Goal: Task Accomplishment & Management: Use online tool/utility

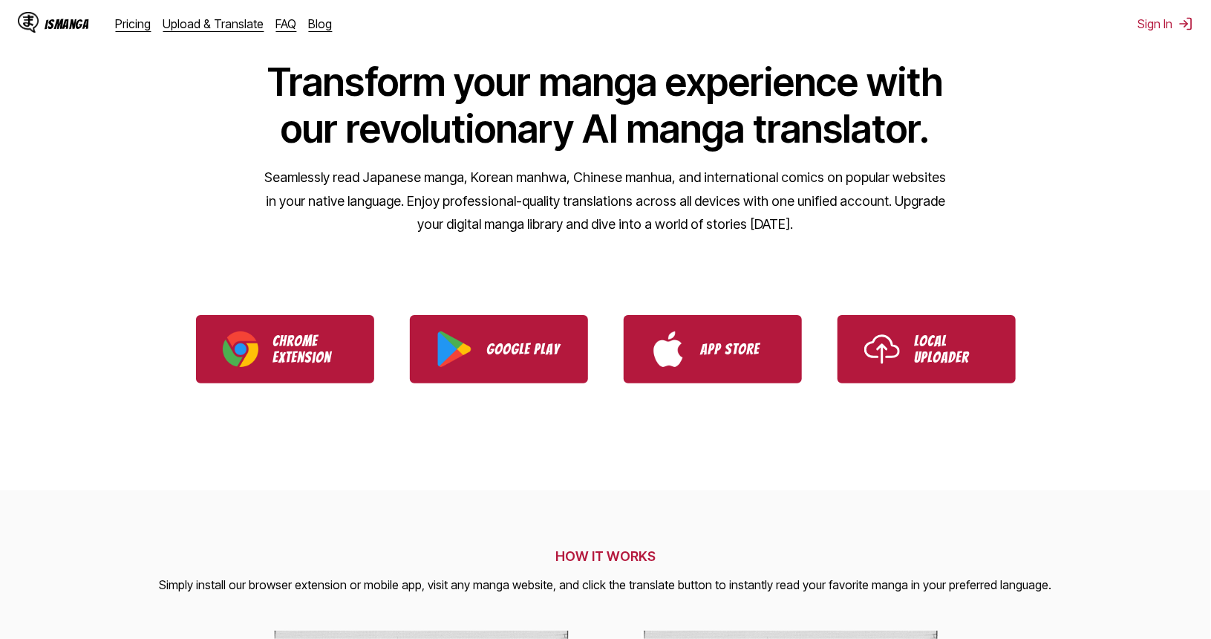
scroll to position [74, 0]
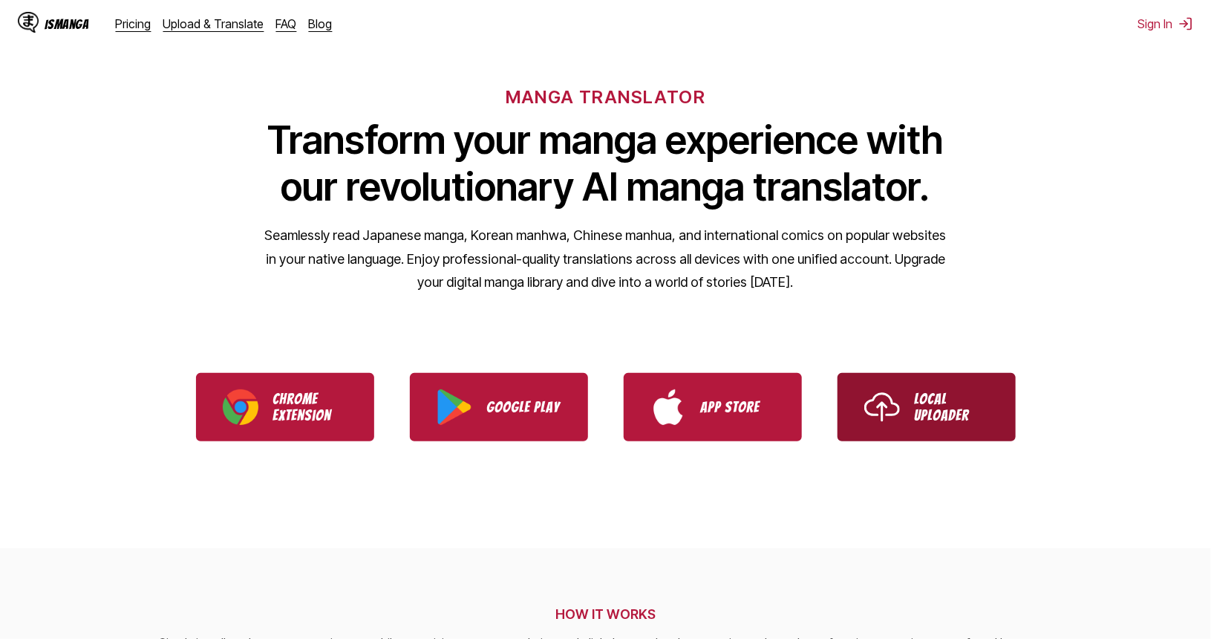
click at [882, 389] on img "Use IsManga Local Uploader" at bounding box center [882, 407] width 36 height 36
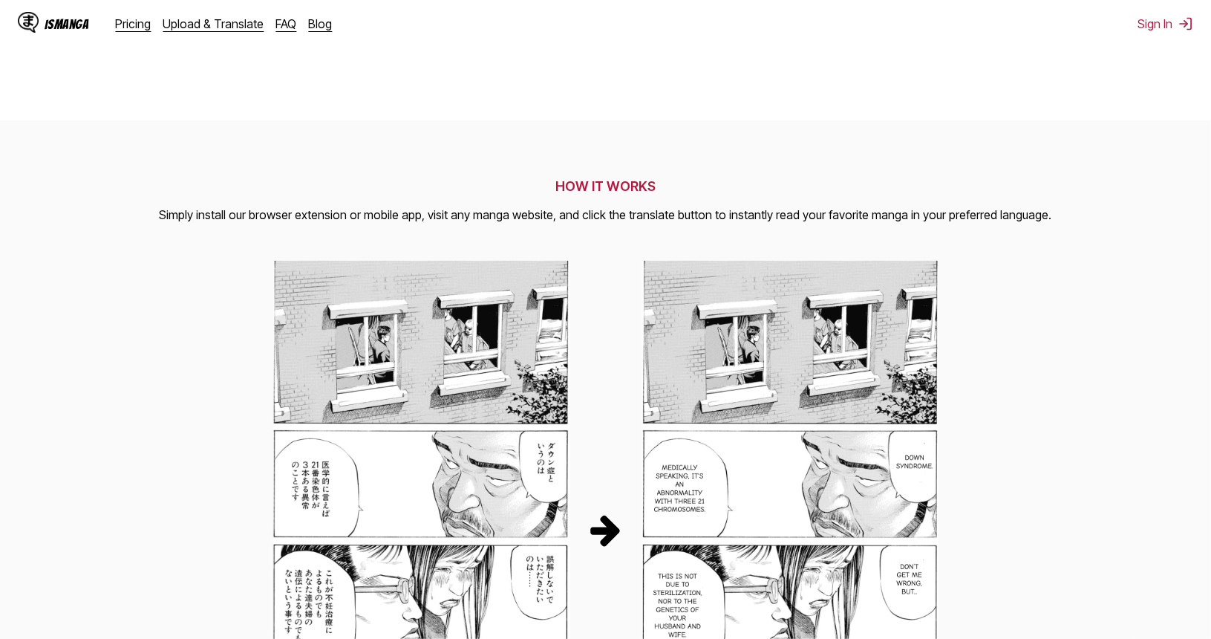
scroll to position [0, 0]
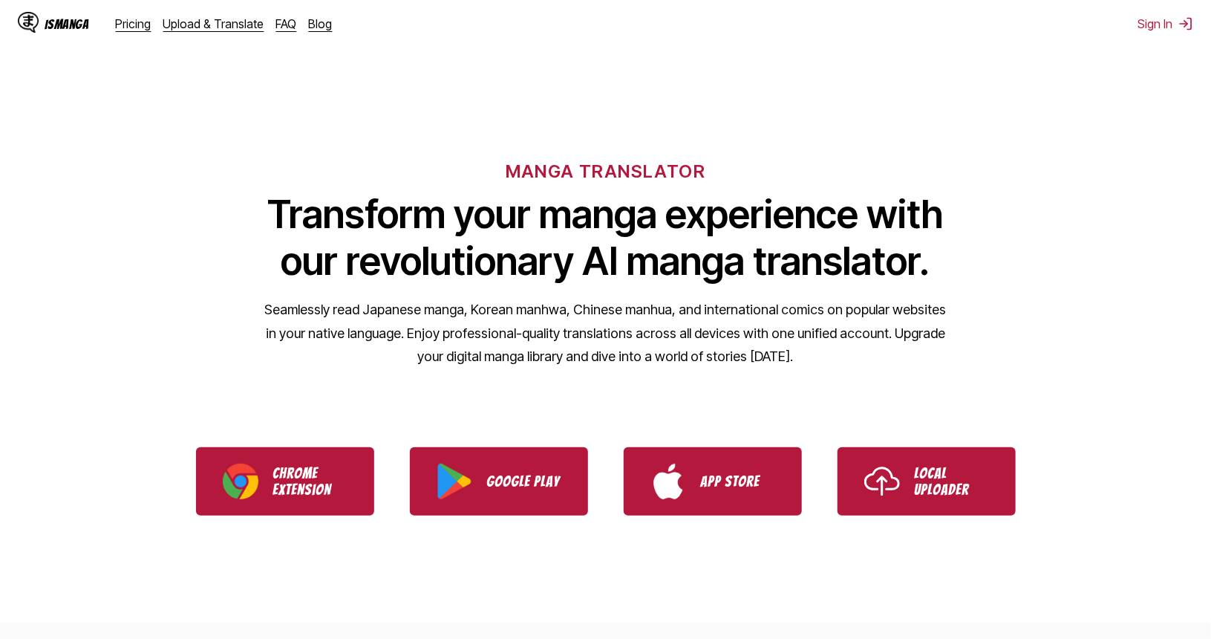
drag, startPoint x: 1084, startPoint y: 507, endPoint x: 999, endPoint y: 45, distance: 469.5
click at [173, 17] on link "Upload & Translate" at bounding box center [213, 23] width 101 height 15
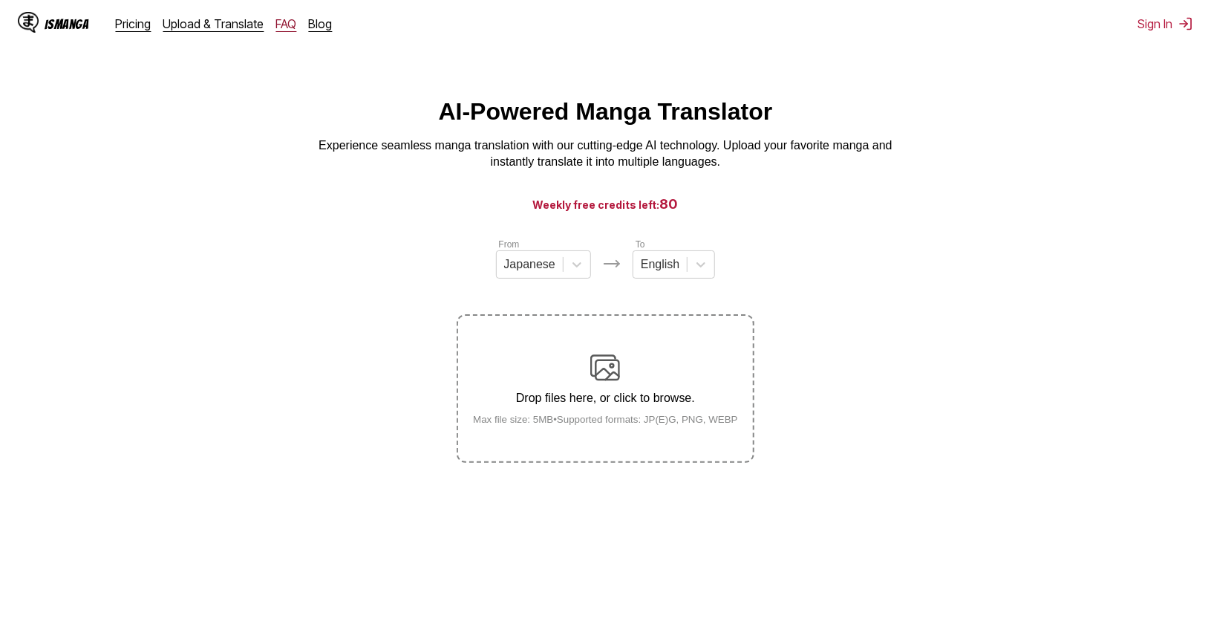
click at [276, 24] on link "FAQ" at bounding box center [286, 23] width 21 height 15
click at [278, 26] on link "FAQ" at bounding box center [286, 23] width 21 height 15
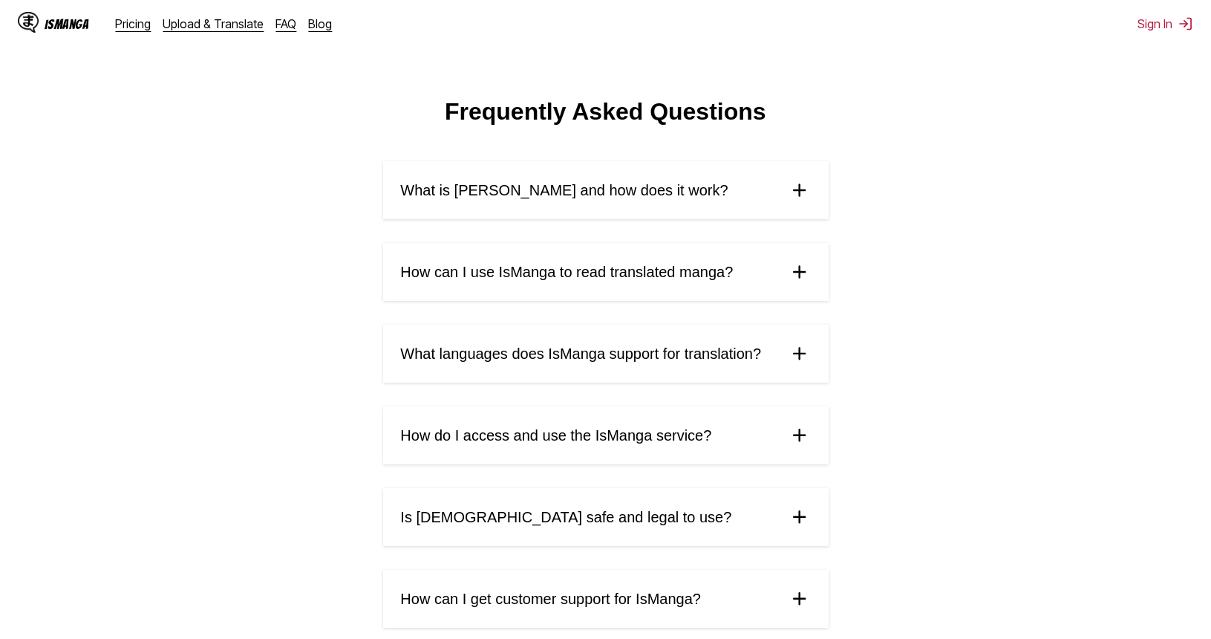
drag, startPoint x: 980, startPoint y: 272, endPoint x: 770, endPoint y: 194, distance: 224.4
click at [770, 194] on summary "What is [PERSON_NAME] and how does it work?" at bounding box center [605, 190] width 445 height 58
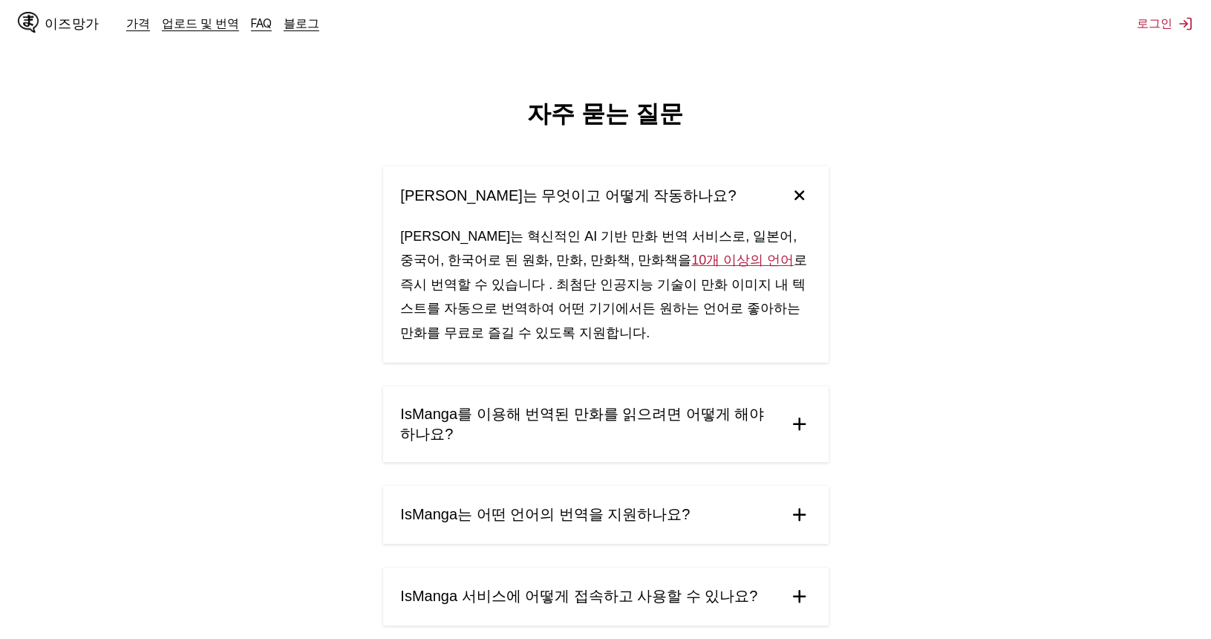
click at [722, 419] on font "IsManga를 이용해 번역된 만화를 읽으려면 어떻게 해야 하나요?" at bounding box center [583, 423] width 364 height 36
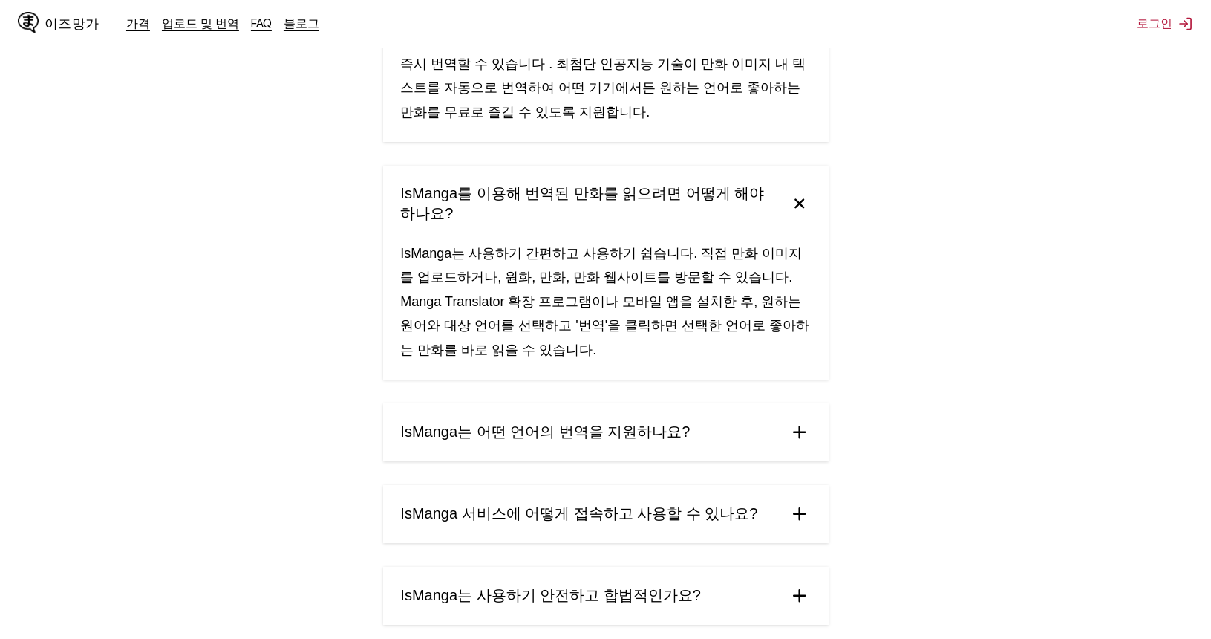
scroll to position [223, 0]
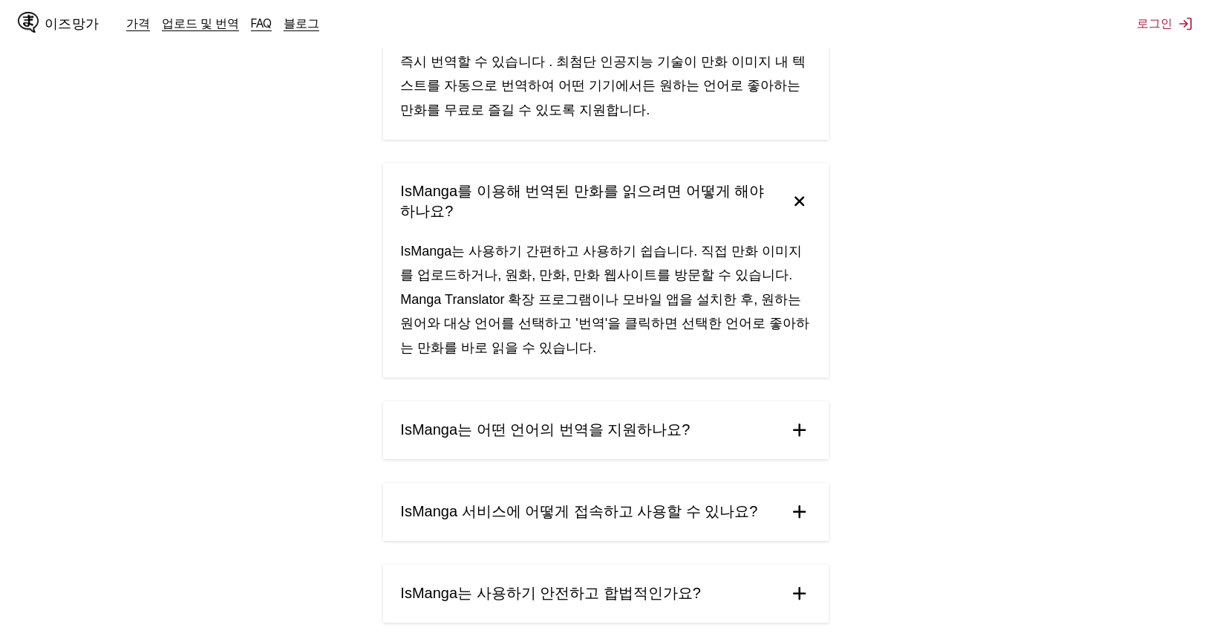
click at [750, 414] on summary "IsManga는 어떤 언어의 번역을 지원하나요?" at bounding box center [605, 430] width 445 height 58
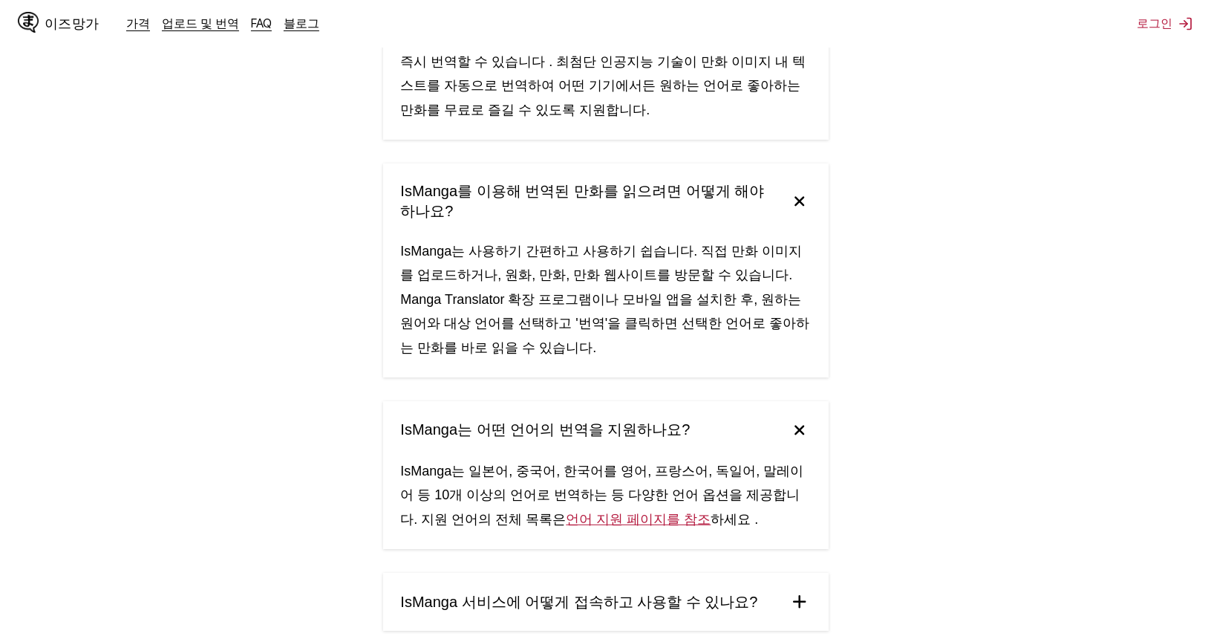
scroll to position [520, 0]
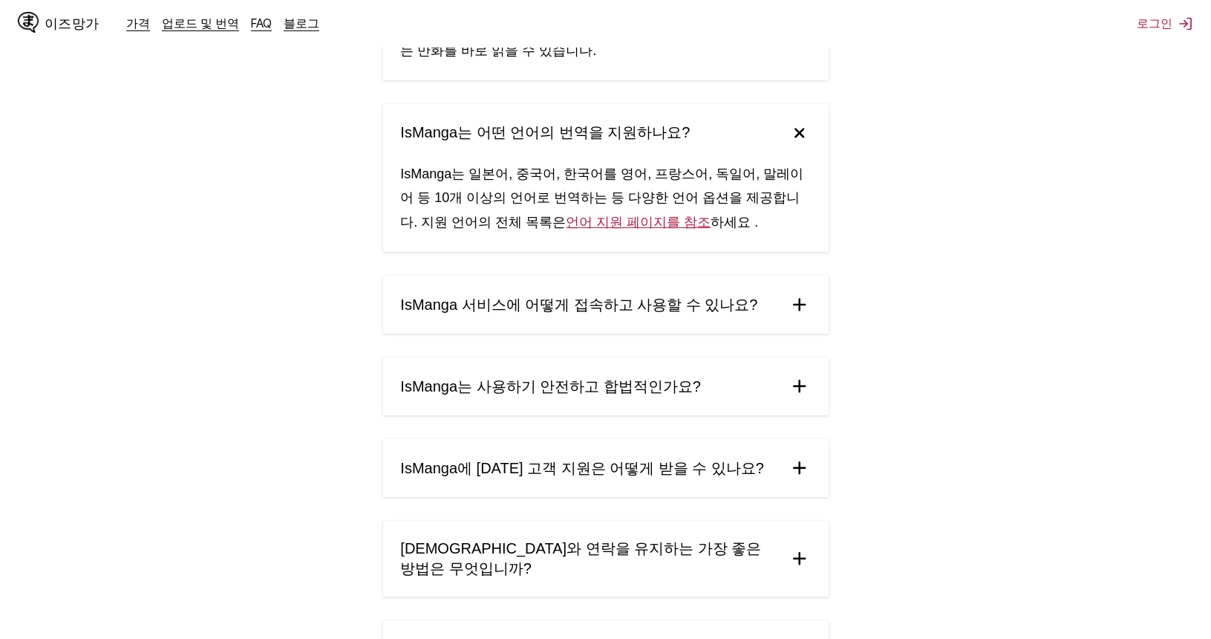
click at [924, 347] on main "자주 묻는 질문 IsManga는 무엇이고 어떻게 작동하나요? IsManga는 혁신적인 AI 기반 만화 번역 서비스로, 일본어, 중국어, 한국어…" at bounding box center [605, 318] width 1211 height 1480
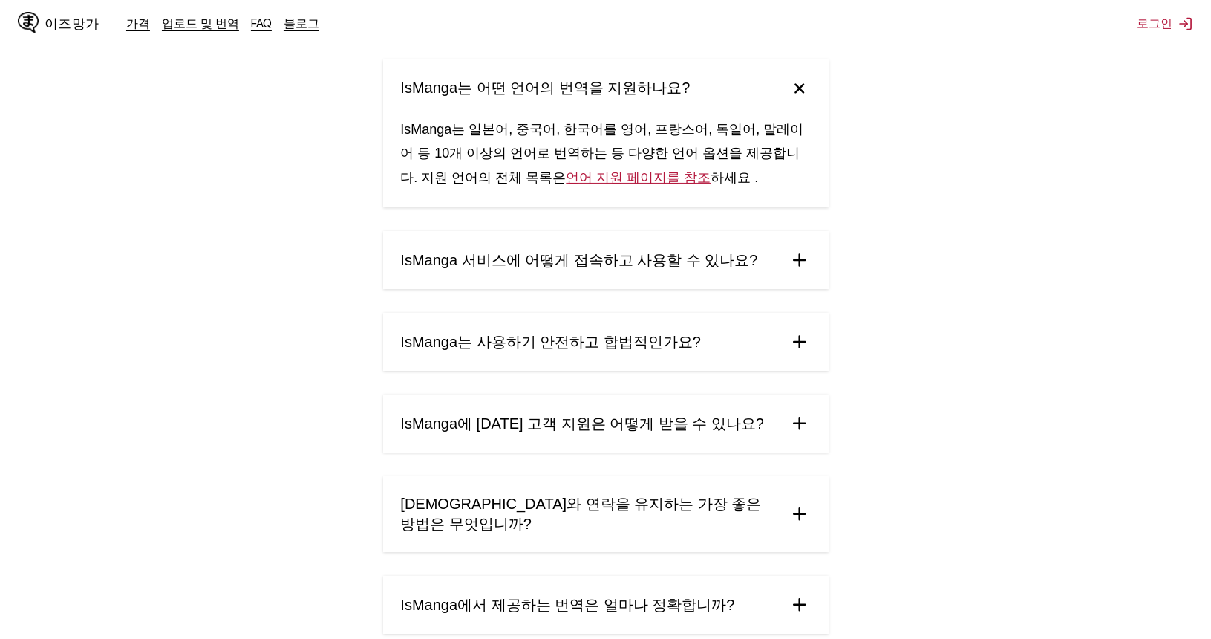
scroll to position [668, 0]
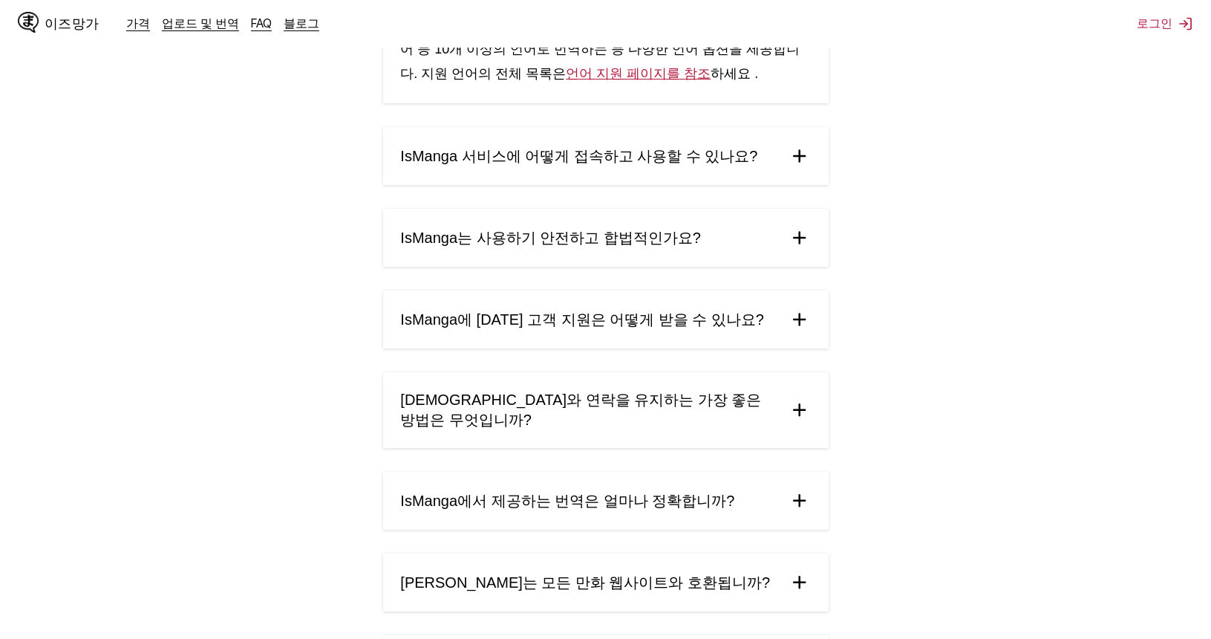
click at [760, 308] on summary "IsManga에 [DATE] 고객 지원은 어떻게 받을 수 있나요?" at bounding box center [605, 319] width 445 height 58
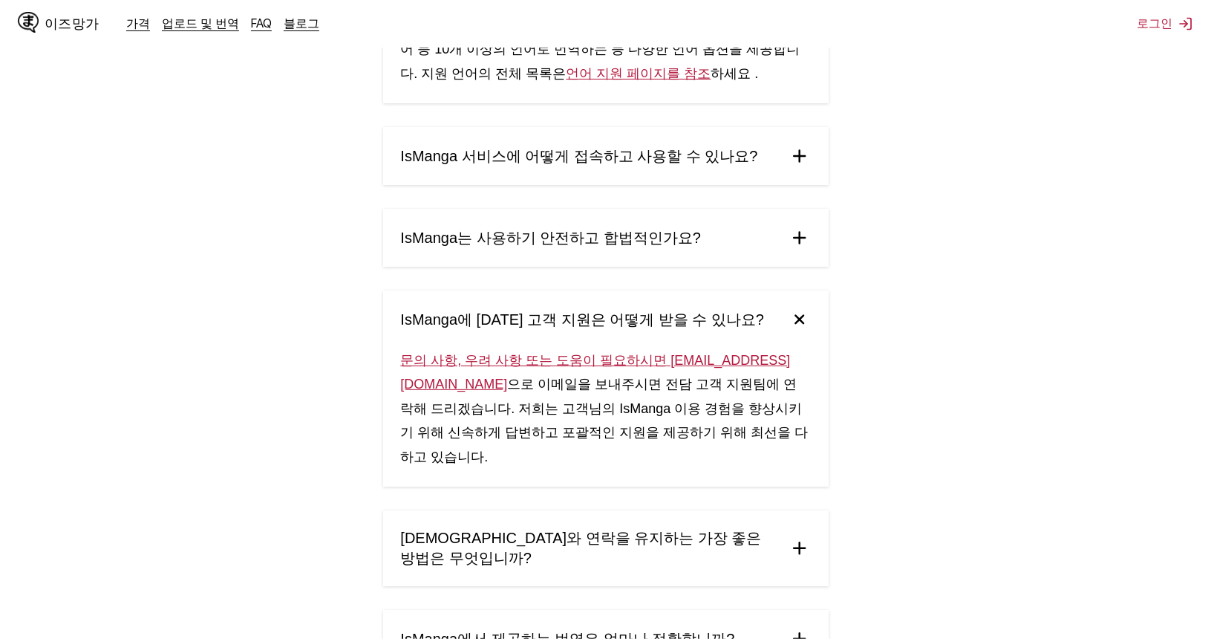
click at [770, 319] on summary "IsManga에 [DATE] 고객 지원은 어떻게 받을 수 있나요?" at bounding box center [605, 319] width 445 height 58
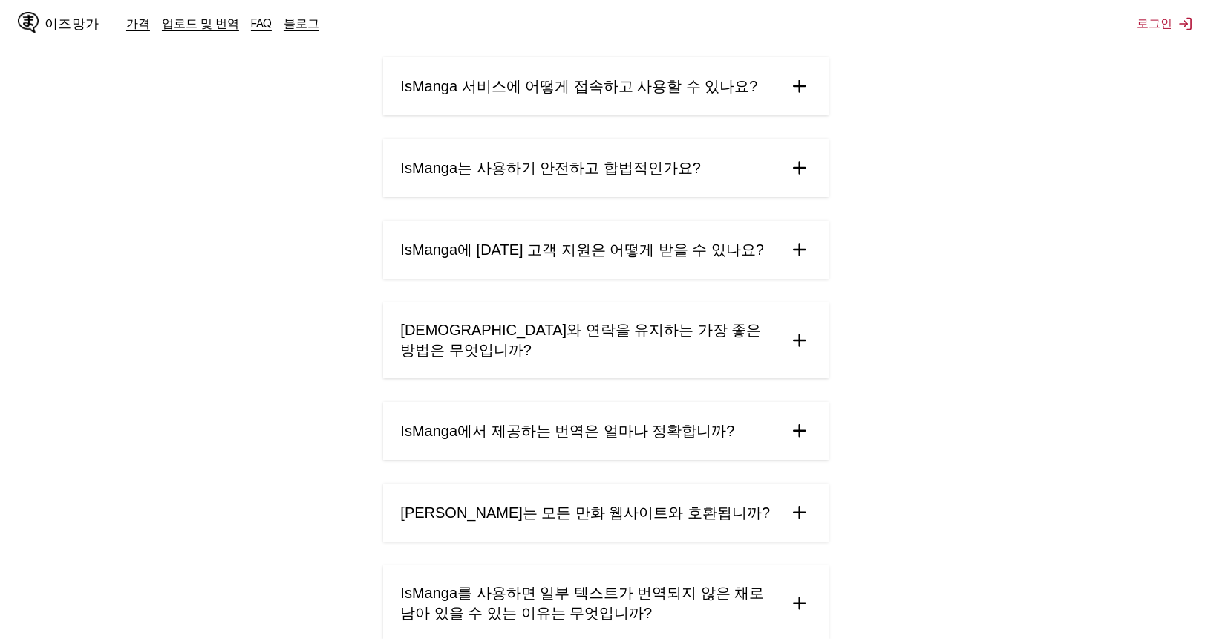
scroll to position [817, 0]
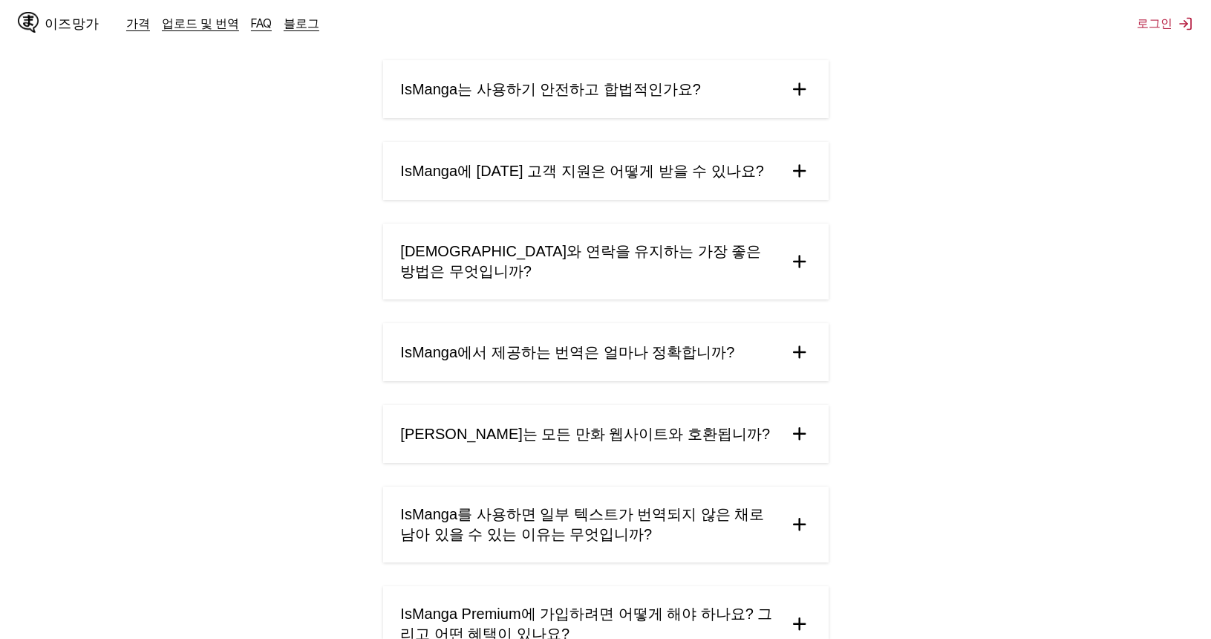
click at [776, 345] on summary "IsManga에서 제공하는 번역은 얼마나 정확합니까?" at bounding box center [605, 352] width 445 height 58
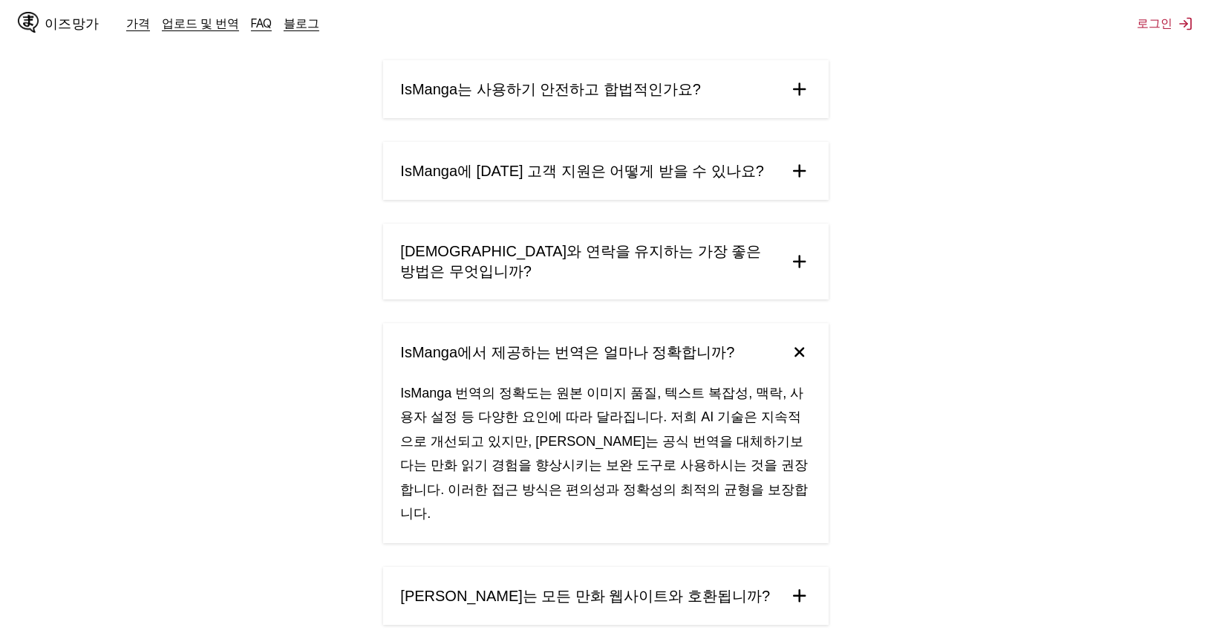
click at [774, 332] on summary "IsManga에서 제공하는 번역은 얼마나 정확합니까?" at bounding box center [605, 352] width 445 height 58
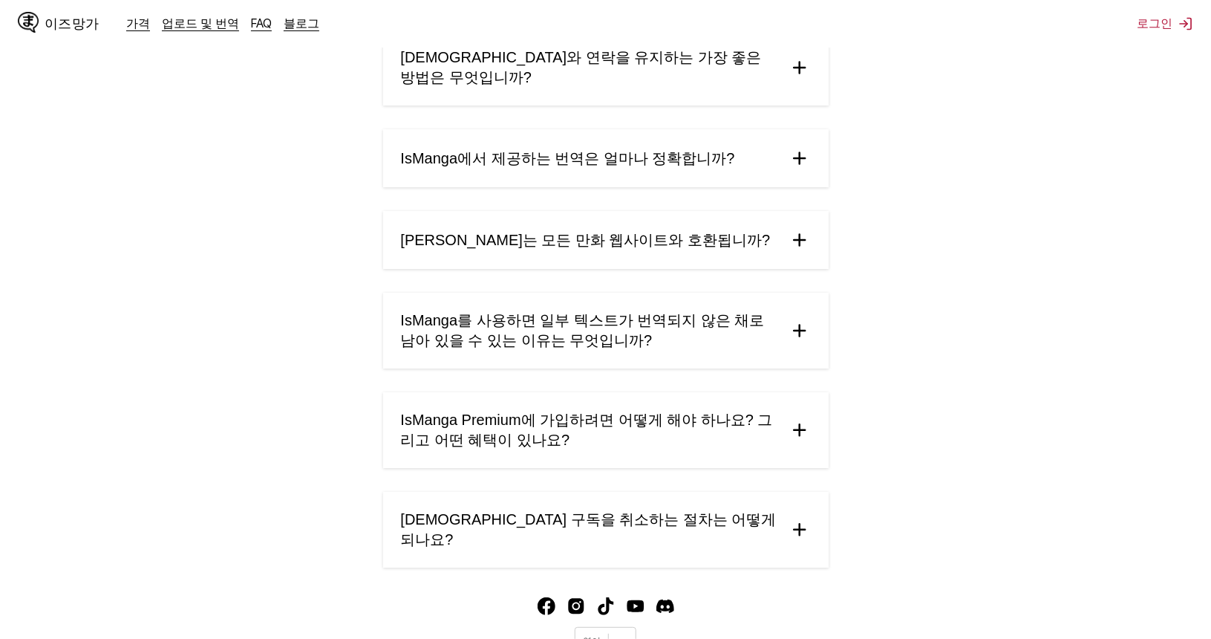
scroll to position [1039, 0]
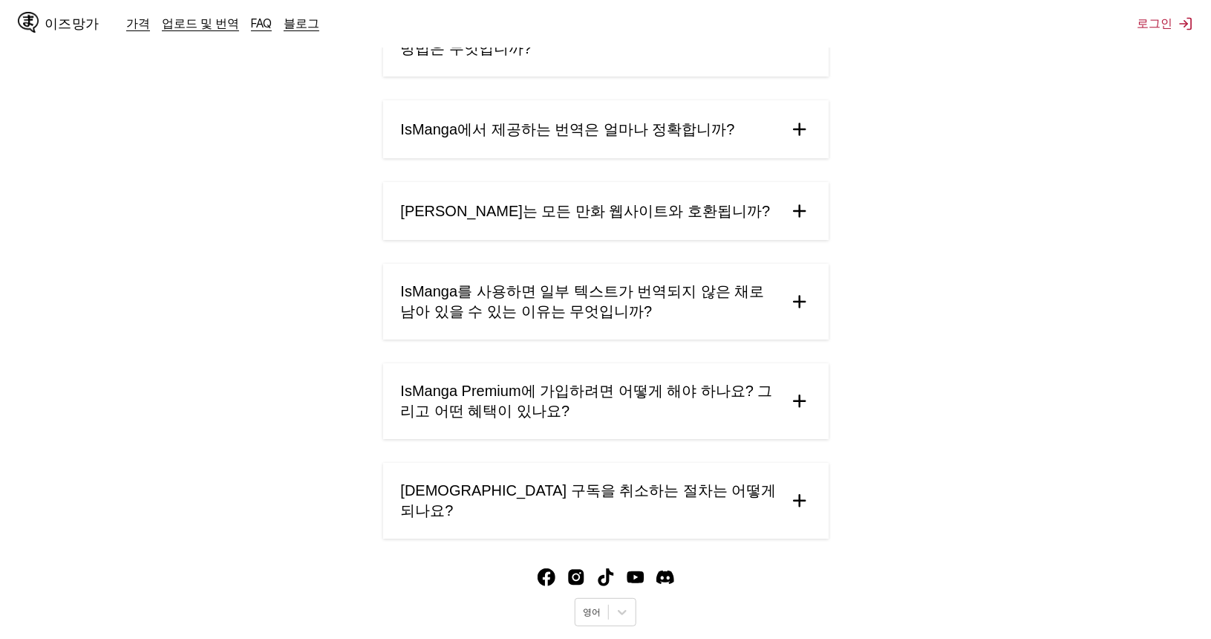
click at [731, 392] on font "IsManga Premium에 가입하려면 어떻게 해야 하나요? 그리고 어떤 혜택이 있나요?" at bounding box center [587, 400] width 372 height 36
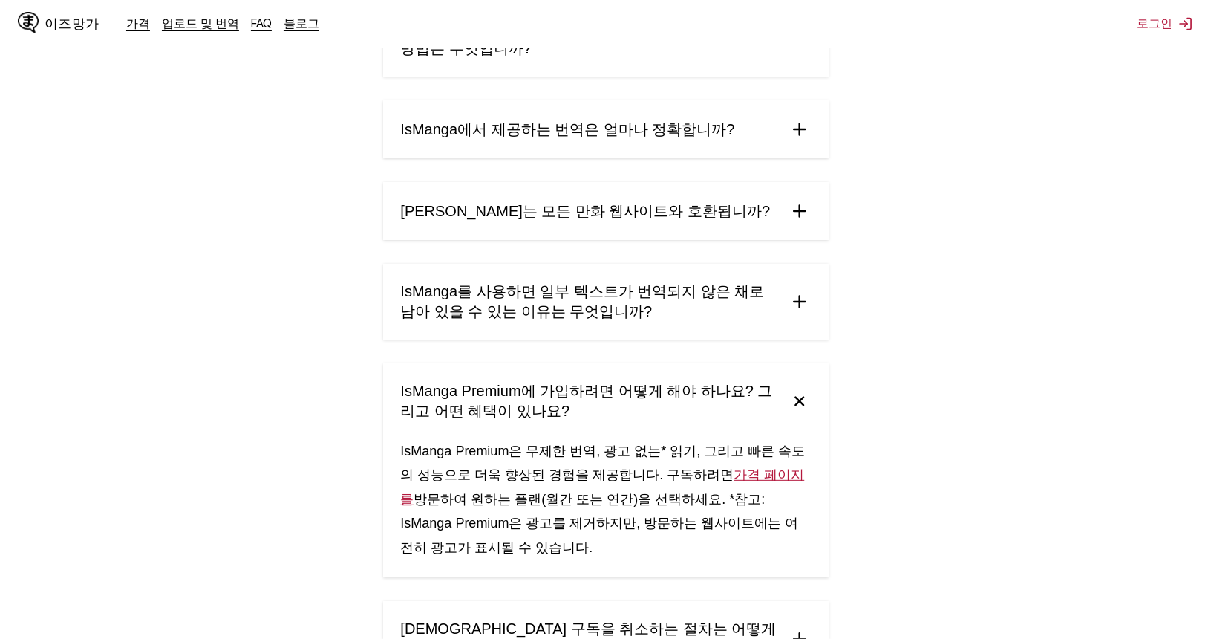
click at [729, 385] on font "IsManga Premium에 가입하려면 어떻게 해야 하나요? 그리고 어떤 혜택이 있나요?" at bounding box center [587, 400] width 372 height 36
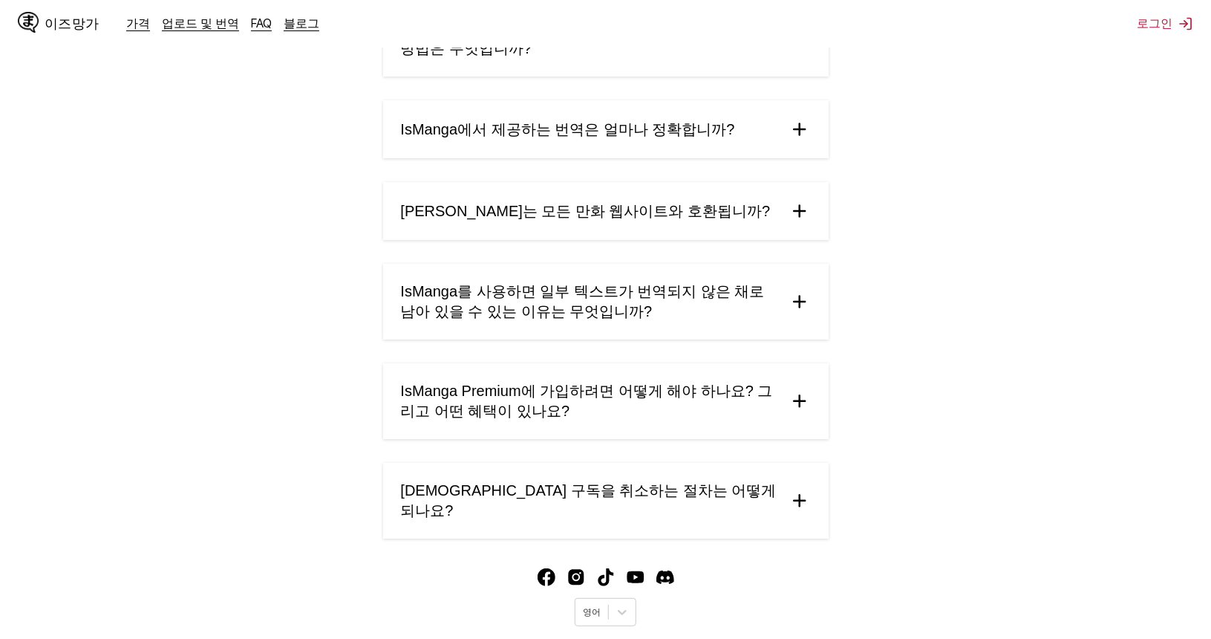
click at [786, 366] on summary "IsManga Premium에 가입하려면 어떻게 해야 하나요? 그리고 어떤 혜택이 있나요?" at bounding box center [605, 401] width 445 height 76
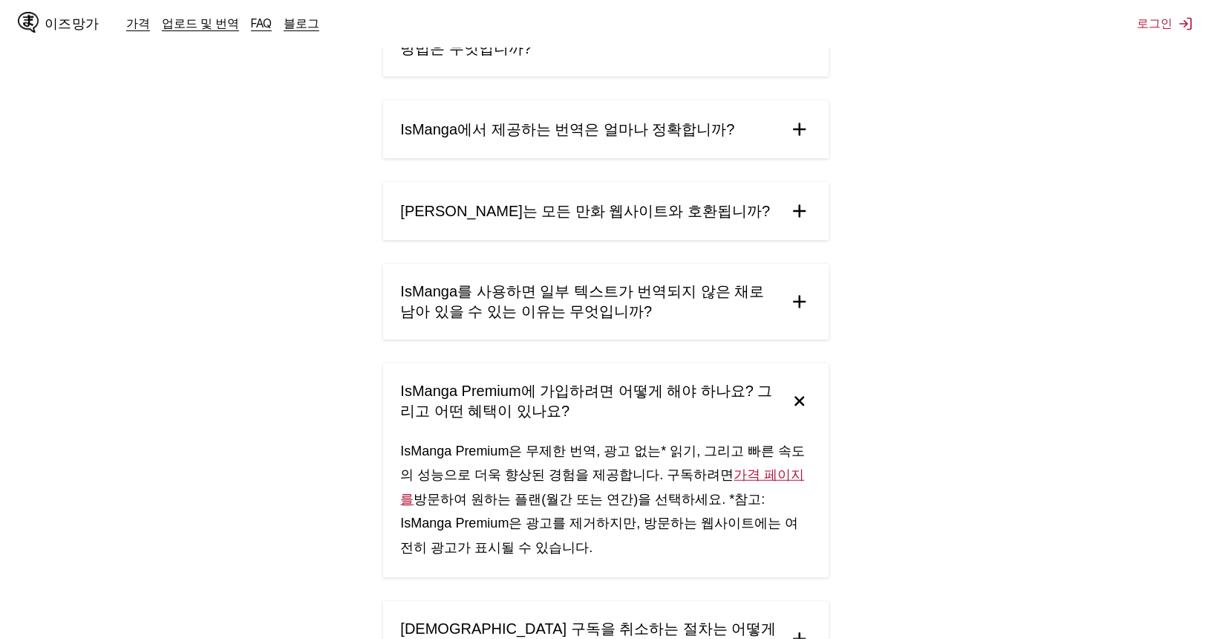
click at [778, 363] on summary "IsManga Premium에 가입하려면 어떻게 해야 하나요? 그리고 어떤 혜택이 있나요?" at bounding box center [605, 401] width 445 height 76
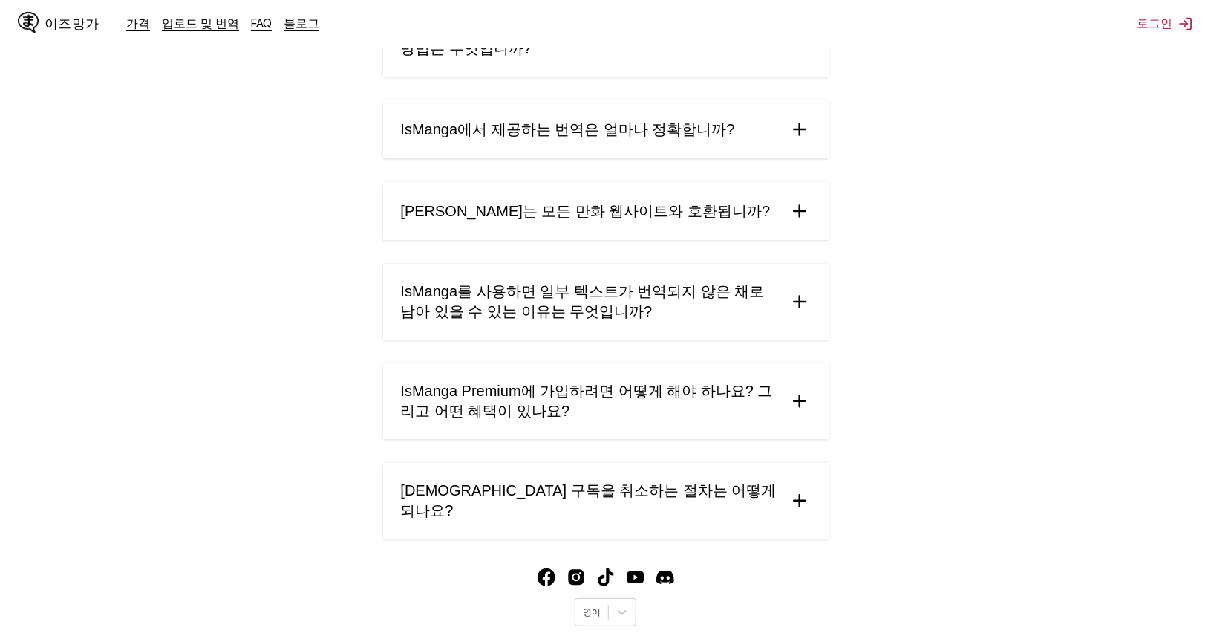
scroll to position [1053, 0]
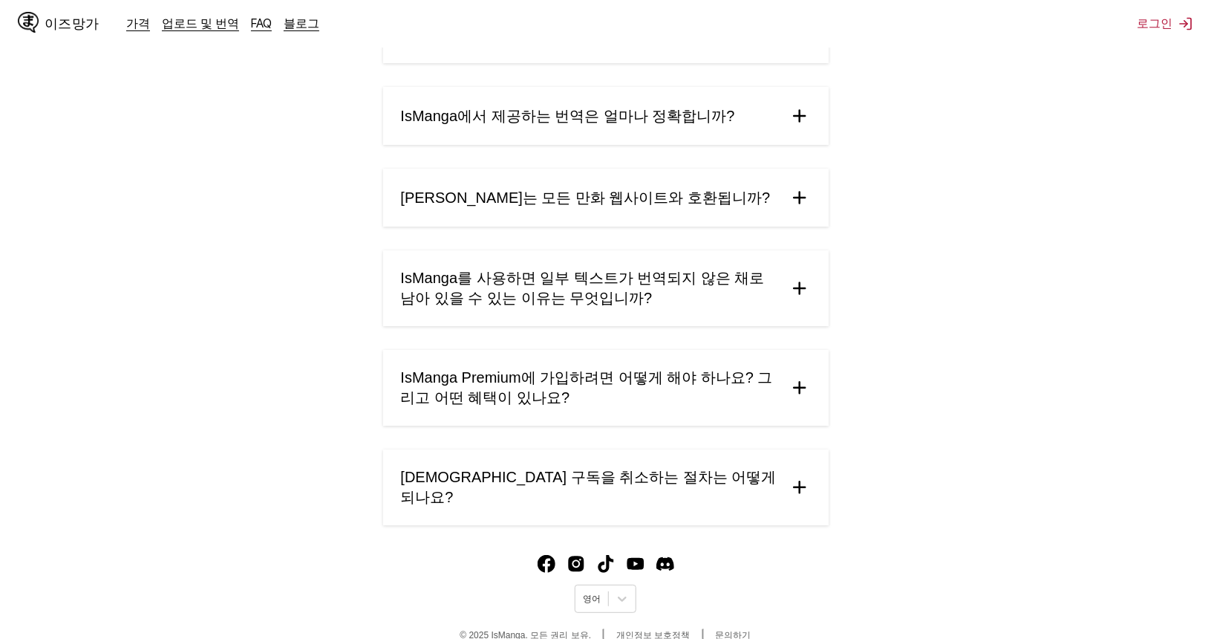
click at [763, 449] on summary "[DEMOGRAPHIC_DATA] 구독을 취소하는 절차는 어떻게 되나요?" at bounding box center [605, 487] width 445 height 76
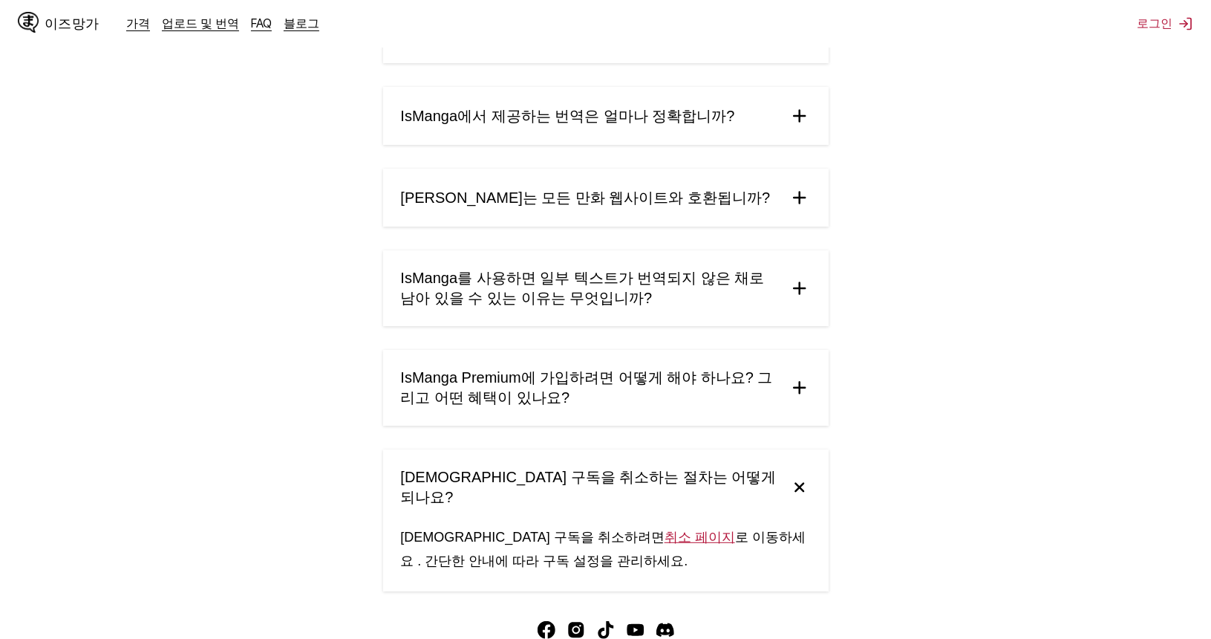
click at [739, 270] on font "IsManga를 사용하면 일부 텍스트가 번역되지 않은 채로 남아 있을 수 있는 이유는 무엇입니까?" at bounding box center [583, 288] width 364 height 36
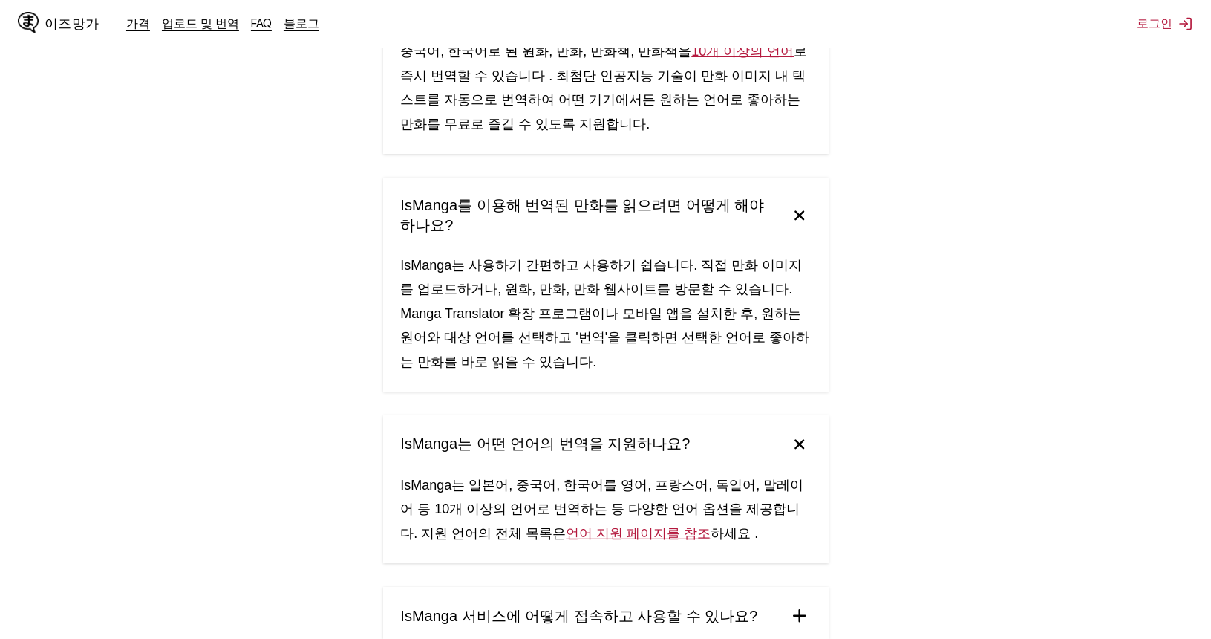
scroll to position [0, 0]
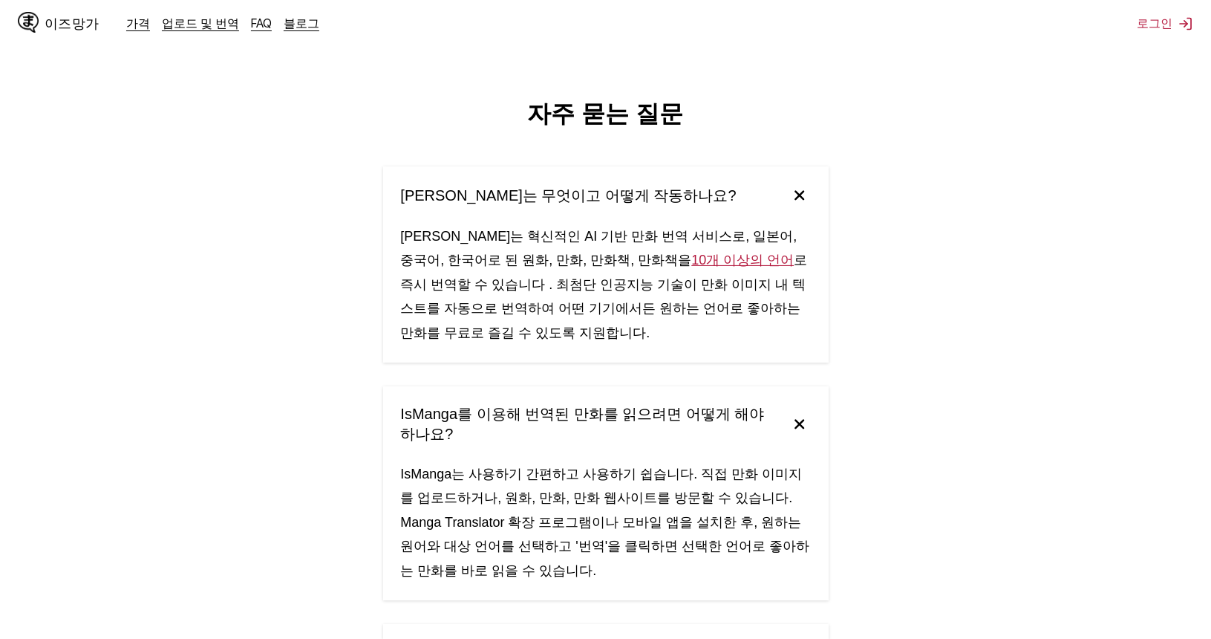
drag, startPoint x: 933, startPoint y: 364, endPoint x: 870, endPoint y: -19, distance: 388.3
click at [206, 25] on font "업로드 및 번역" at bounding box center [200, 23] width 77 height 15
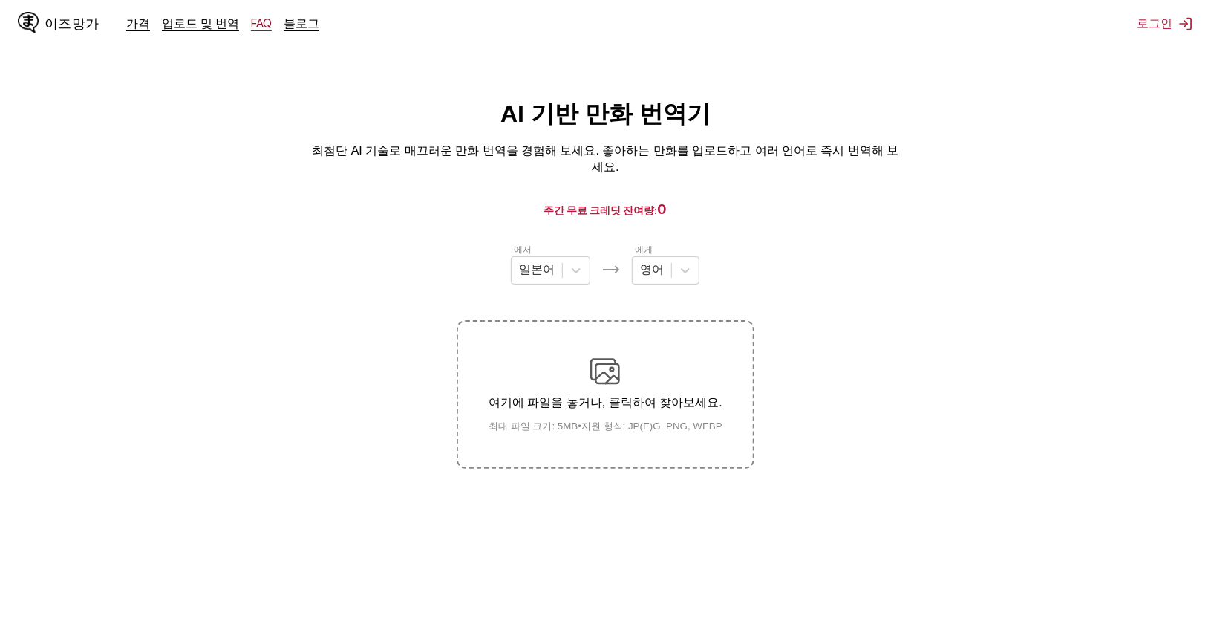
click at [256, 22] on font "FAQ" at bounding box center [261, 23] width 21 height 15
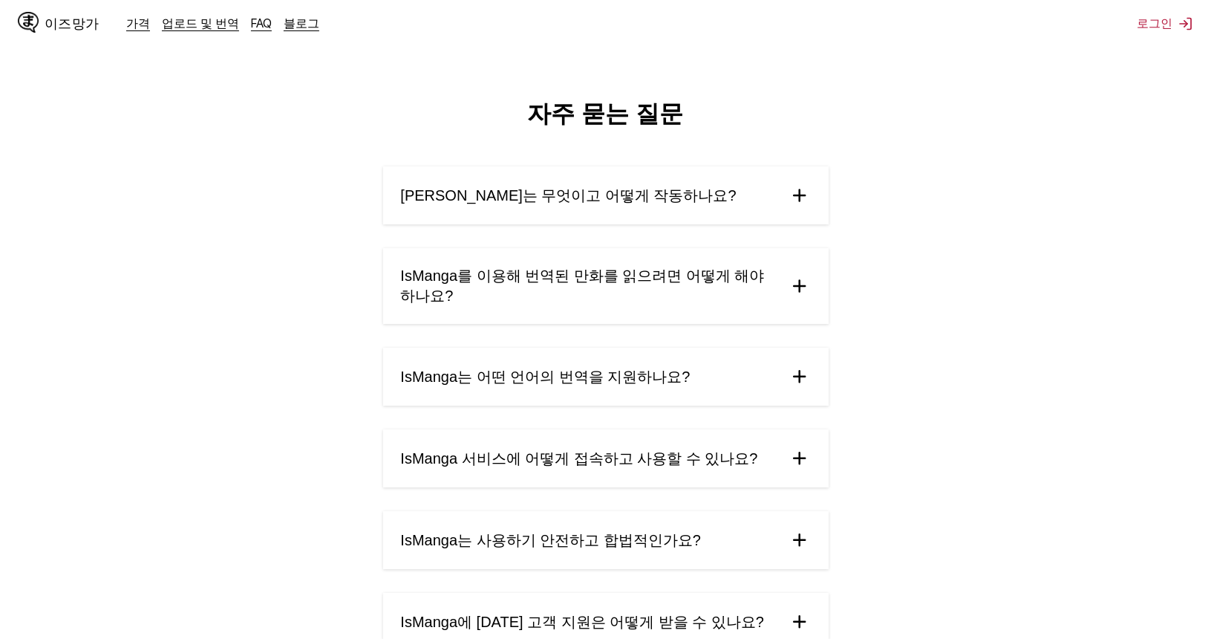
click at [584, 263] on summary "IsManga를 이용해 번역된 만화를 읽으려면 어떻게 해야 하나요?" at bounding box center [605, 286] width 445 height 76
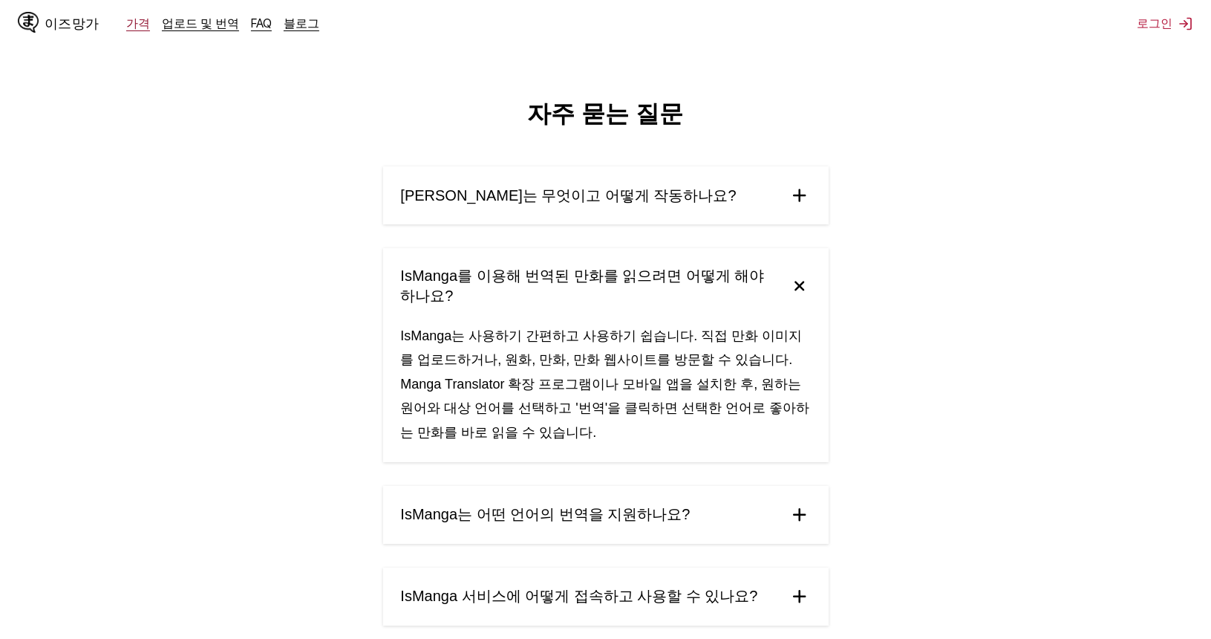
click at [134, 24] on font "가격" at bounding box center [138, 23] width 24 height 15
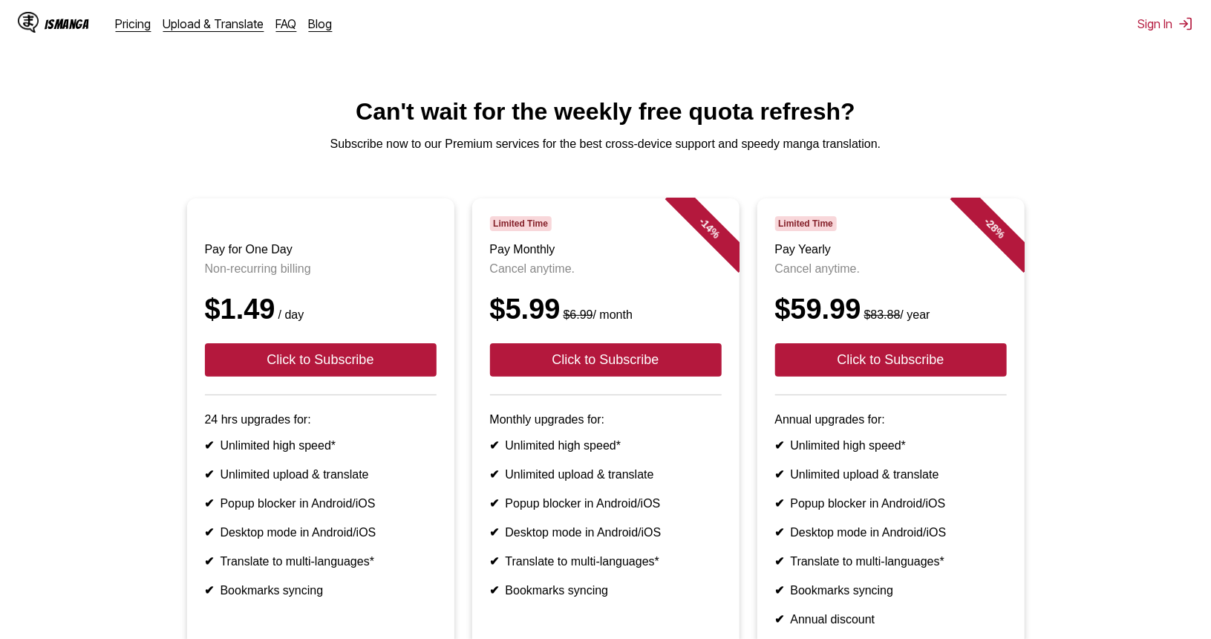
click at [212, 13] on div "IsManga Pricing Upload & Translate FAQ Blog" at bounding box center [181, 24] width 327 height 48
click at [214, 26] on link "Upload & Translate" at bounding box center [213, 23] width 101 height 15
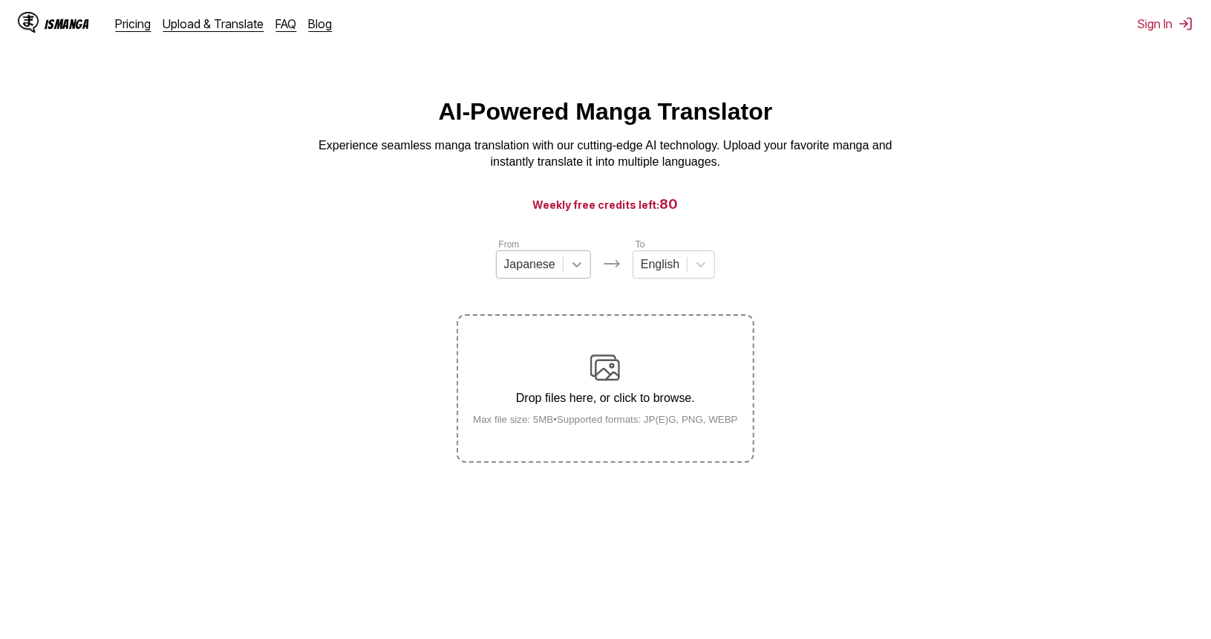
click at [564, 268] on div at bounding box center [577, 264] width 27 height 27
click at [698, 290] on div "From Japanese To English Drop files here, or click to browse. Max file size: 5M…" at bounding box center [605, 350] width 297 height 226
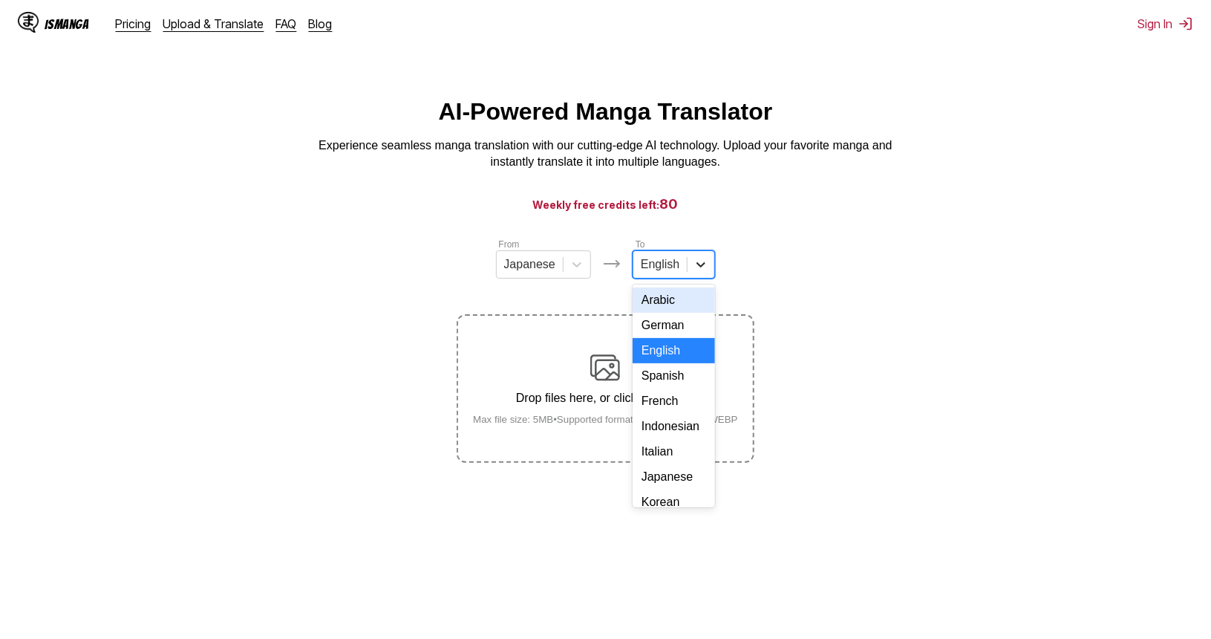
click at [694, 272] on icon at bounding box center [700, 264] width 15 height 15
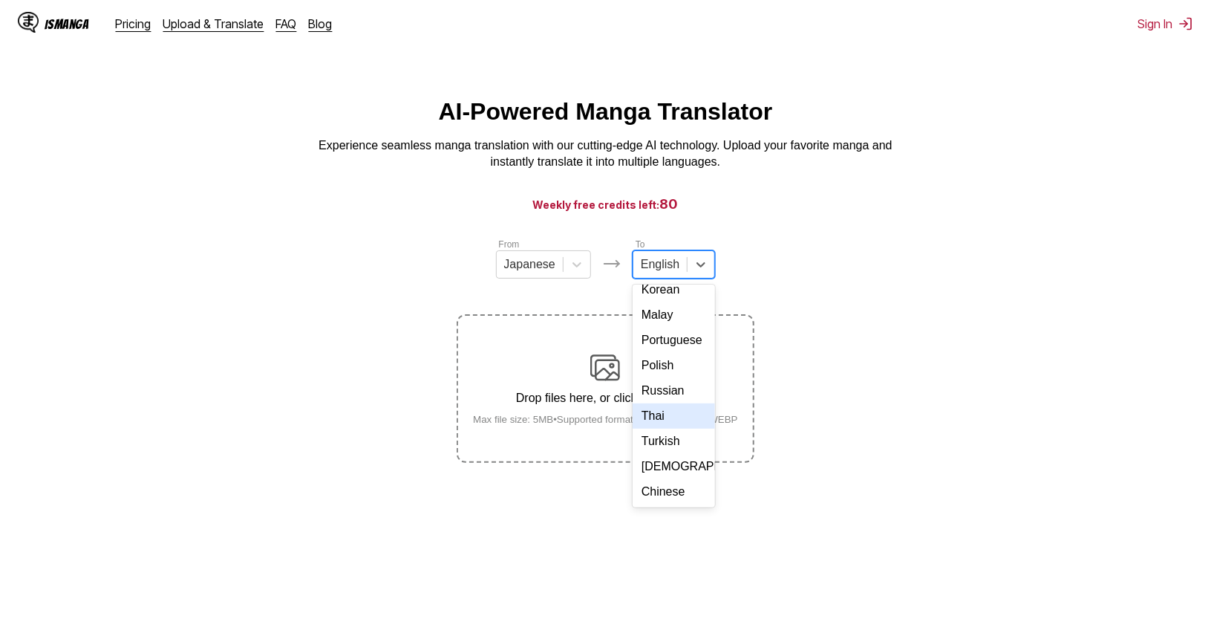
scroll to position [189, 0]
click at [658, 326] on div "Korean" at bounding box center [674, 313] width 82 height 25
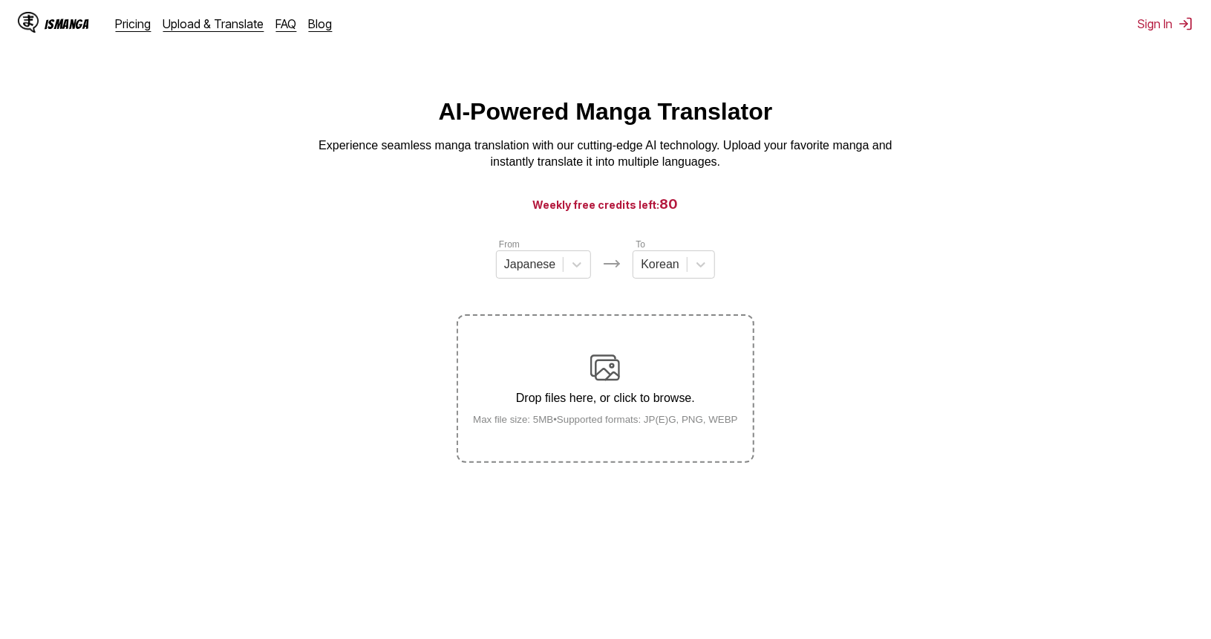
click at [626, 397] on p "Drop files here, or click to browse." at bounding box center [605, 397] width 289 height 13
click at [0, 0] on input "Drop files here, or click to browse. Max file size: 5MB • Supported formats: JP…" at bounding box center [0, 0] width 0 height 0
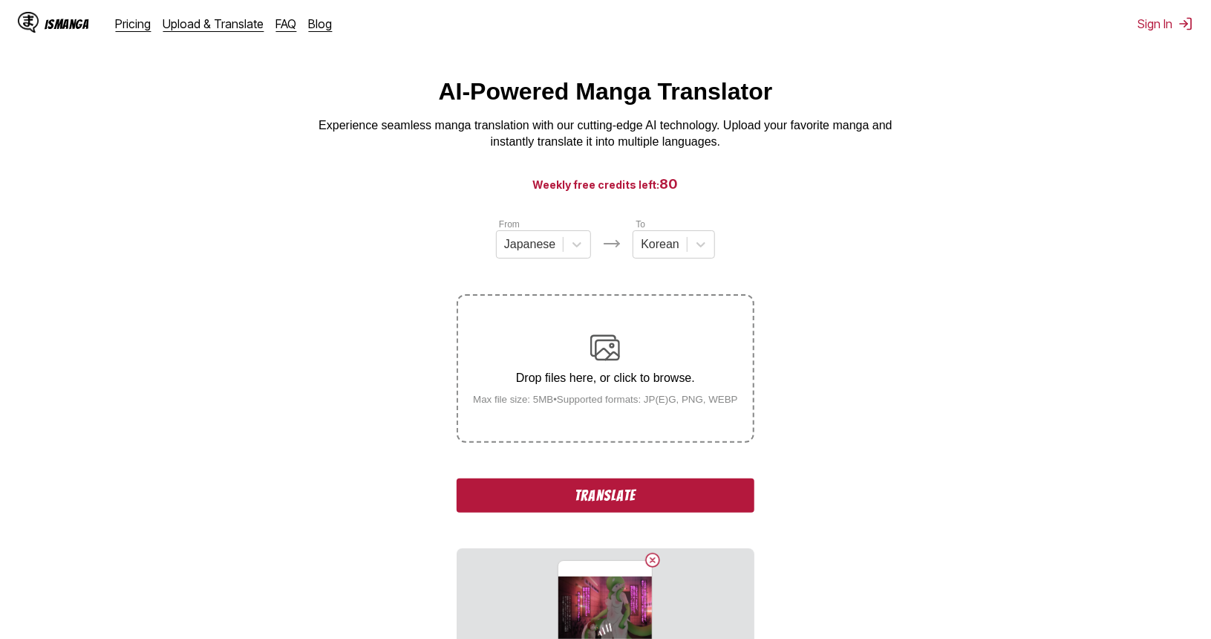
scroll to position [187, 0]
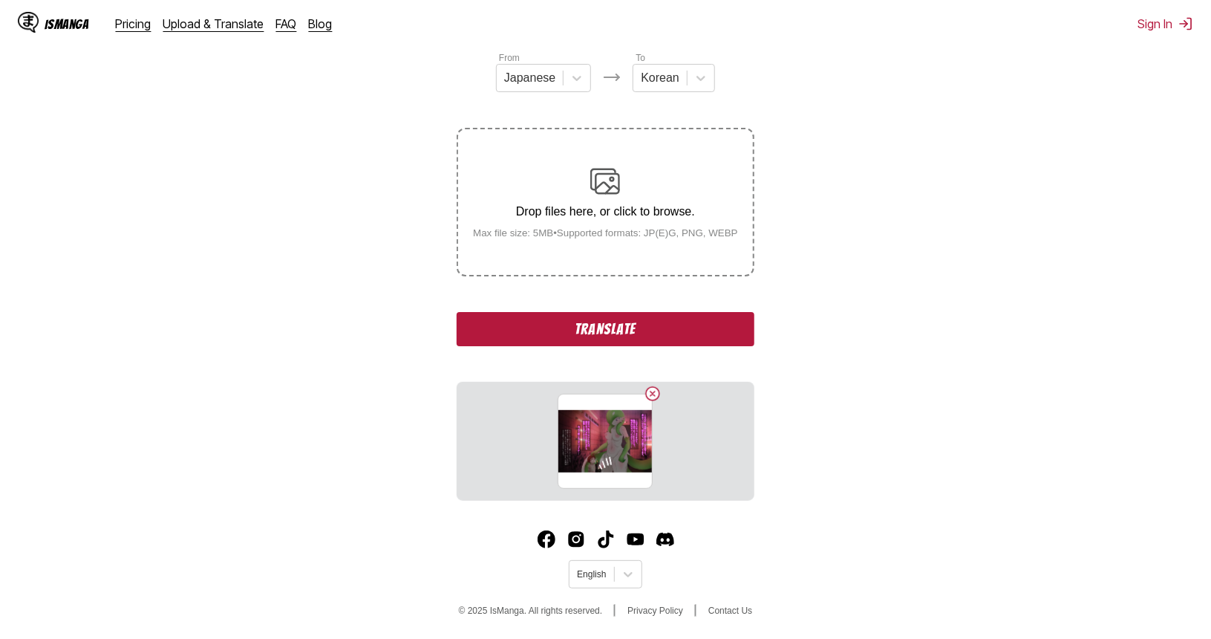
click at [682, 326] on button "Translate" at bounding box center [605, 329] width 297 height 34
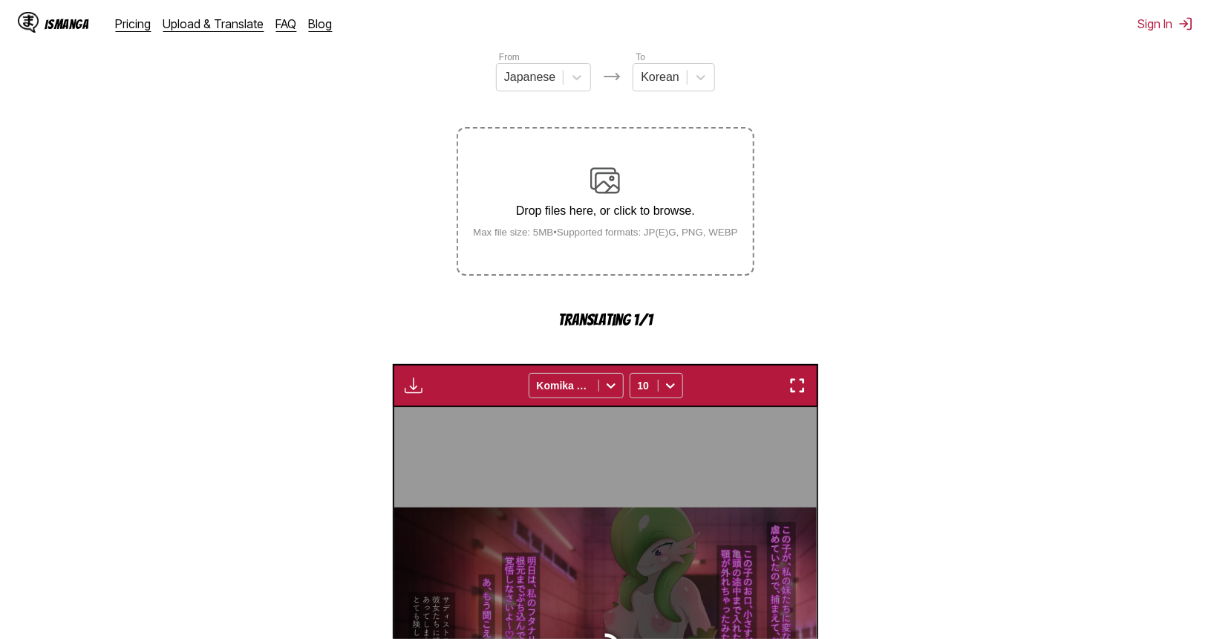
scroll to position [439, 0]
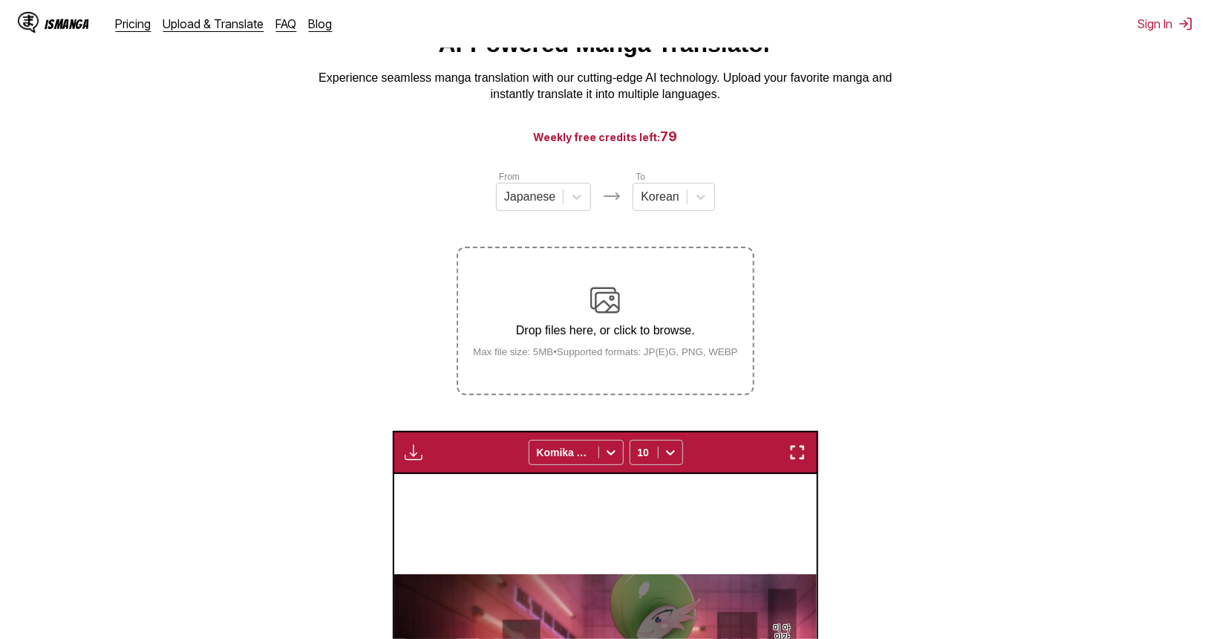
drag, startPoint x: 428, startPoint y: 471, endPoint x: 899, endPoint y: 408, distance: 474.9
click at [899, 408] on section "From Japanese To Korean Drop files here, or click to browse. Max file size: 5MB…" at bounding box center [605, 583] width 1187 height 829
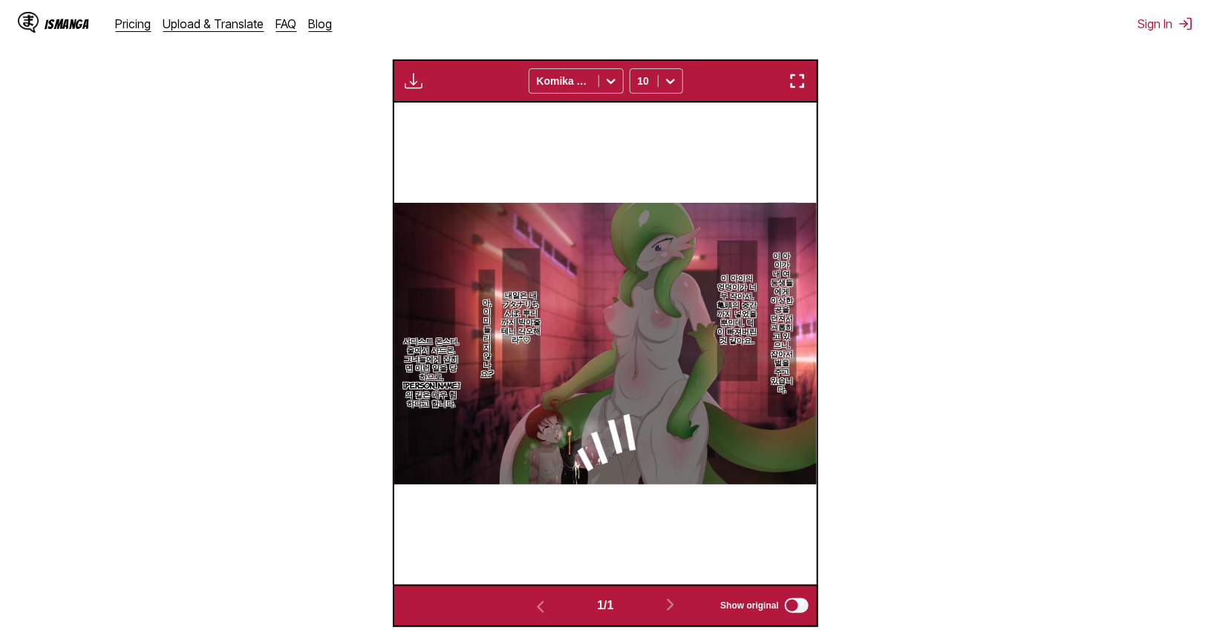
click at [889, 327] on section "From Japanese To Korean Drop files here, or click to browse. Max file size: 5MB…" at bounding box center [605, 212] width 1187 height 829
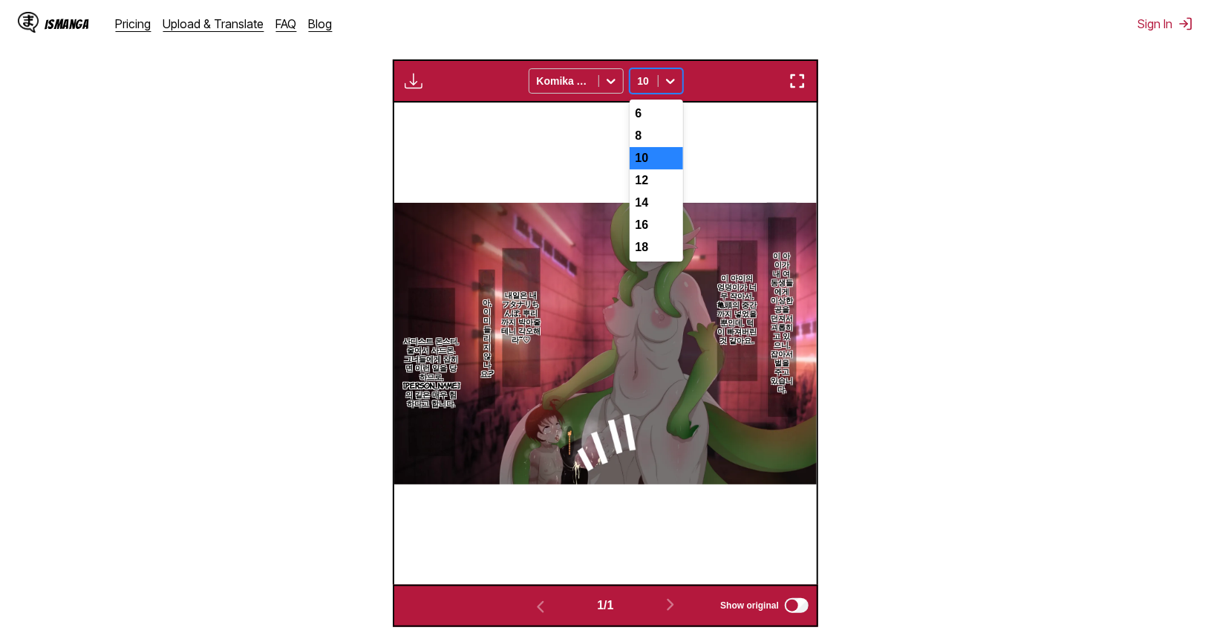
click at [662, 76] on div at bounding box center [671, 81] width 24 height 24
click at [640, 143] on div "8" at bounding box center [656, 136] width 53 height 22
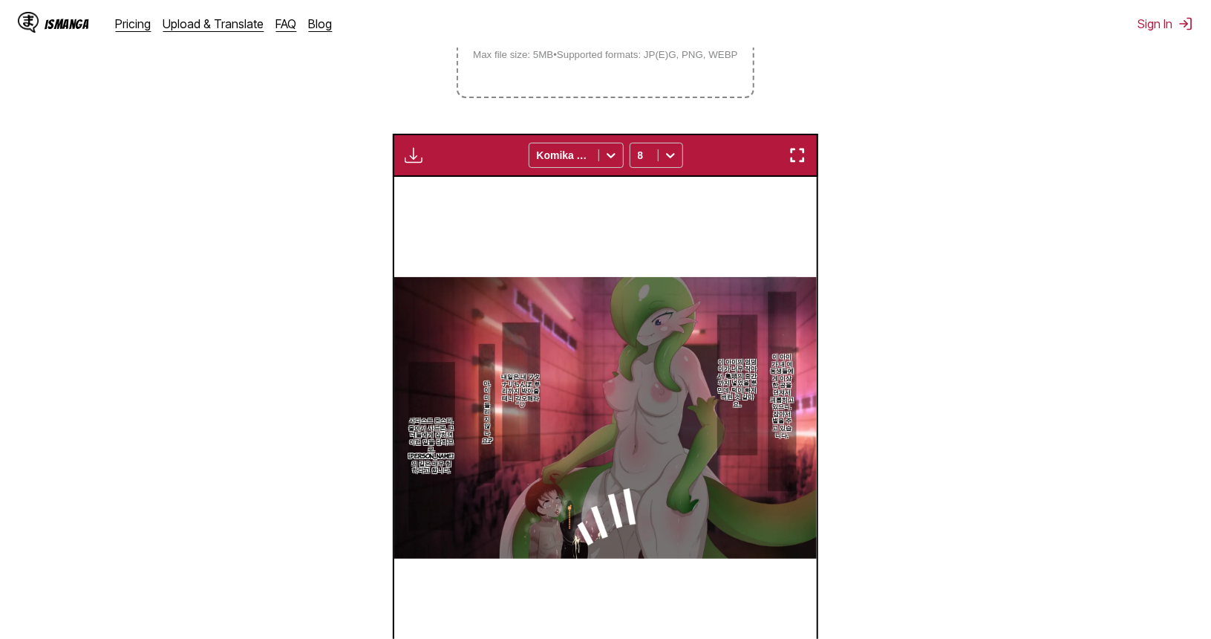
click at [782, 150] on div "Available for premium users only Komika Axis 8" at bounding box center [605, 155] width 425 height 42
click at [797, 154] on img "button" at bounding box center [797, 155] width 18 height 18
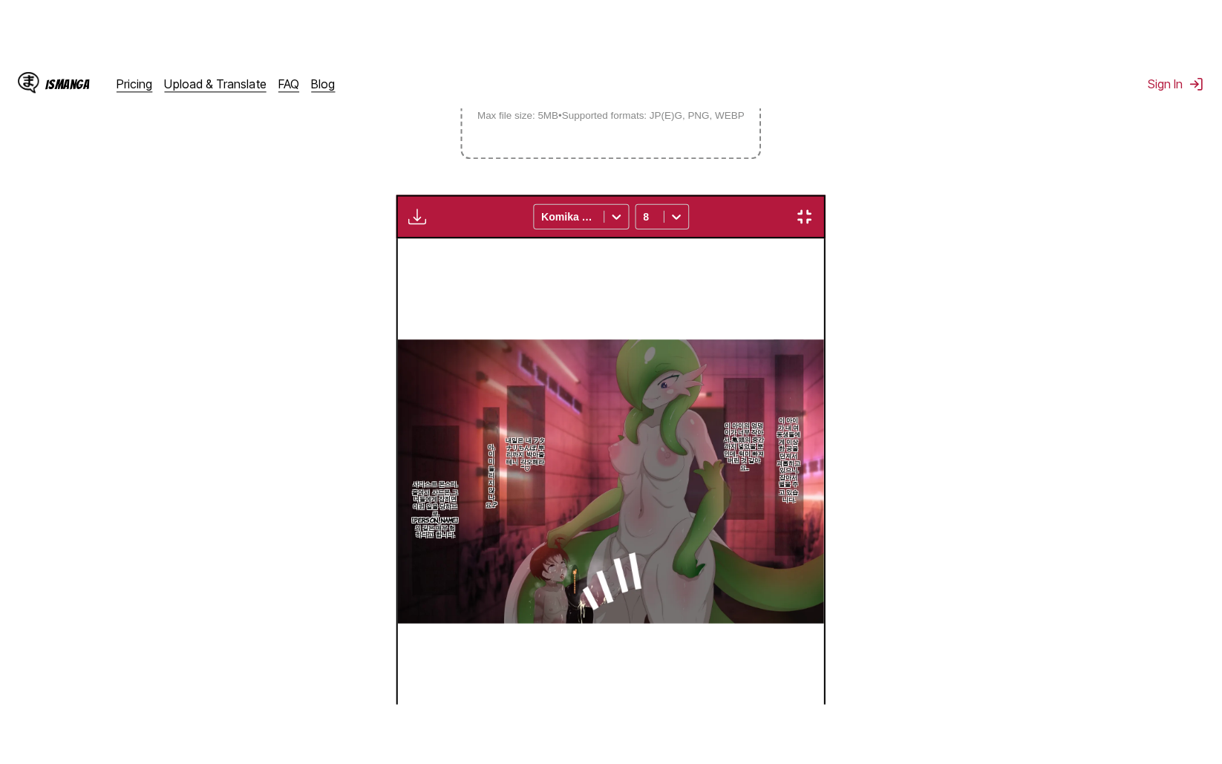
scroll to position [159, 0]
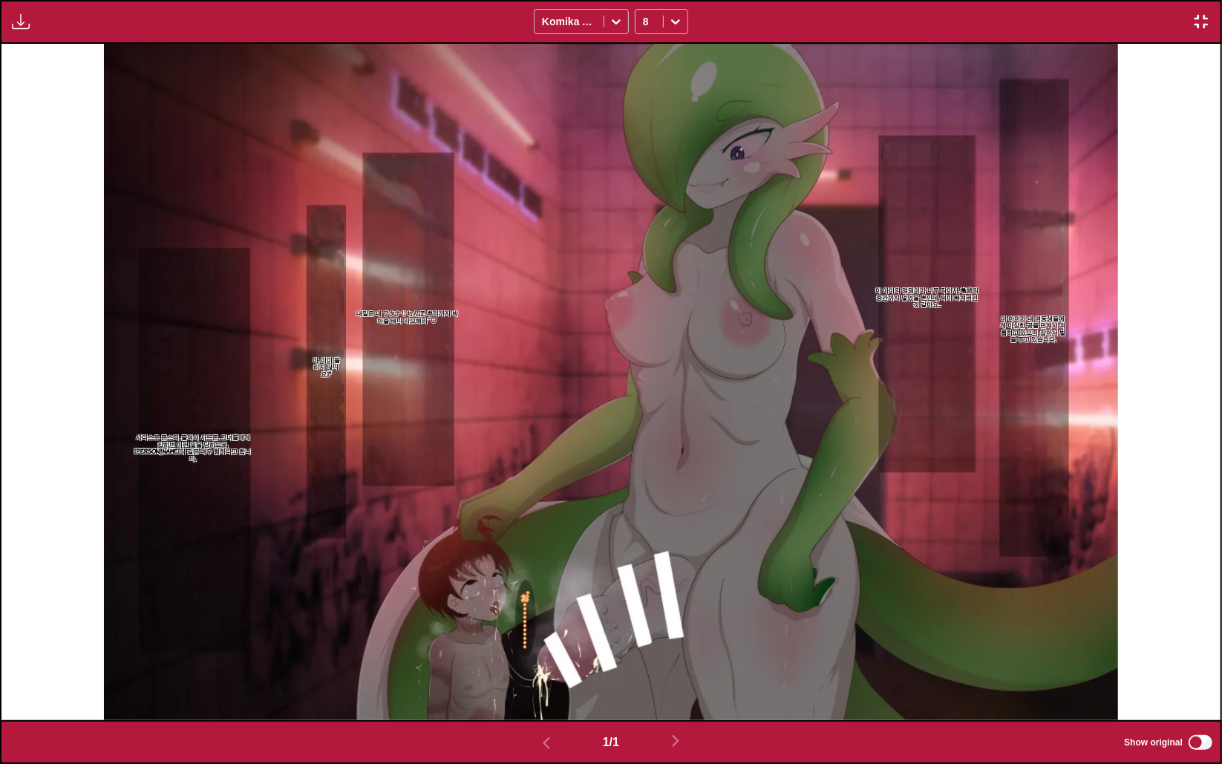
click at [398, 312] on p "내일은 내 フタナリちんぽ, 뿌리까지 박아줄 테니 각오해라~♡" at bounding box center [407, 317] width 109 height 20
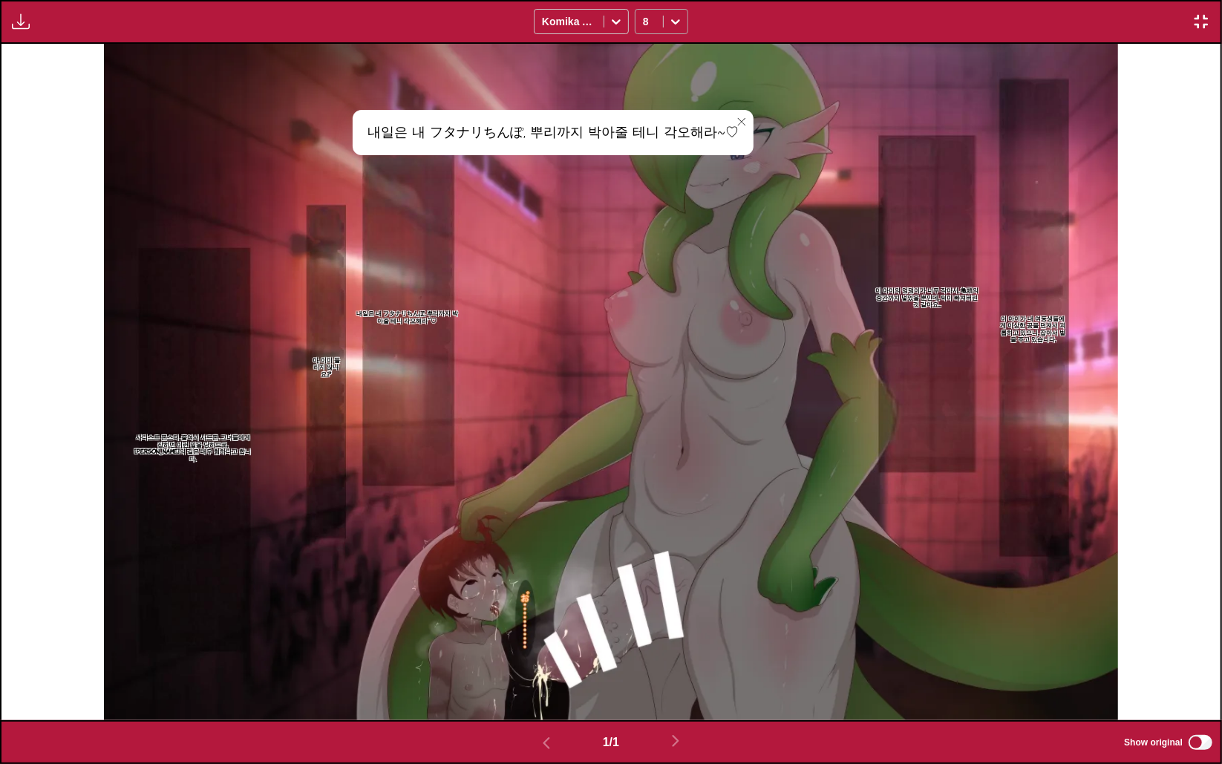
click at [674, 22] on icon at bounding box center [675, 22] width 9 height 5
click at [657, 130] on div "12" at bounding box center [661, 121] width 53 height 22
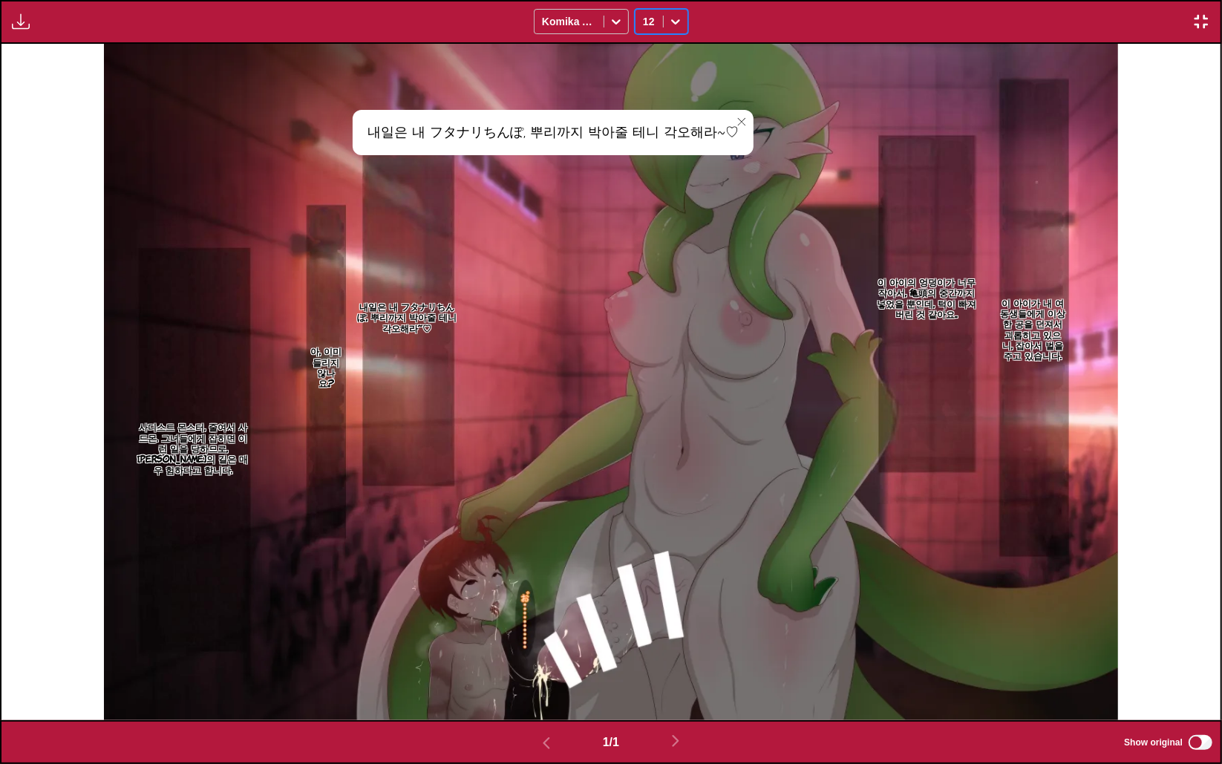
click at [688, 27] on div "12" at bounding box center [661, 21] width 53 height 25
click at [667, 194] on div "18" at bounding box center [661, 188] width 53 height 22
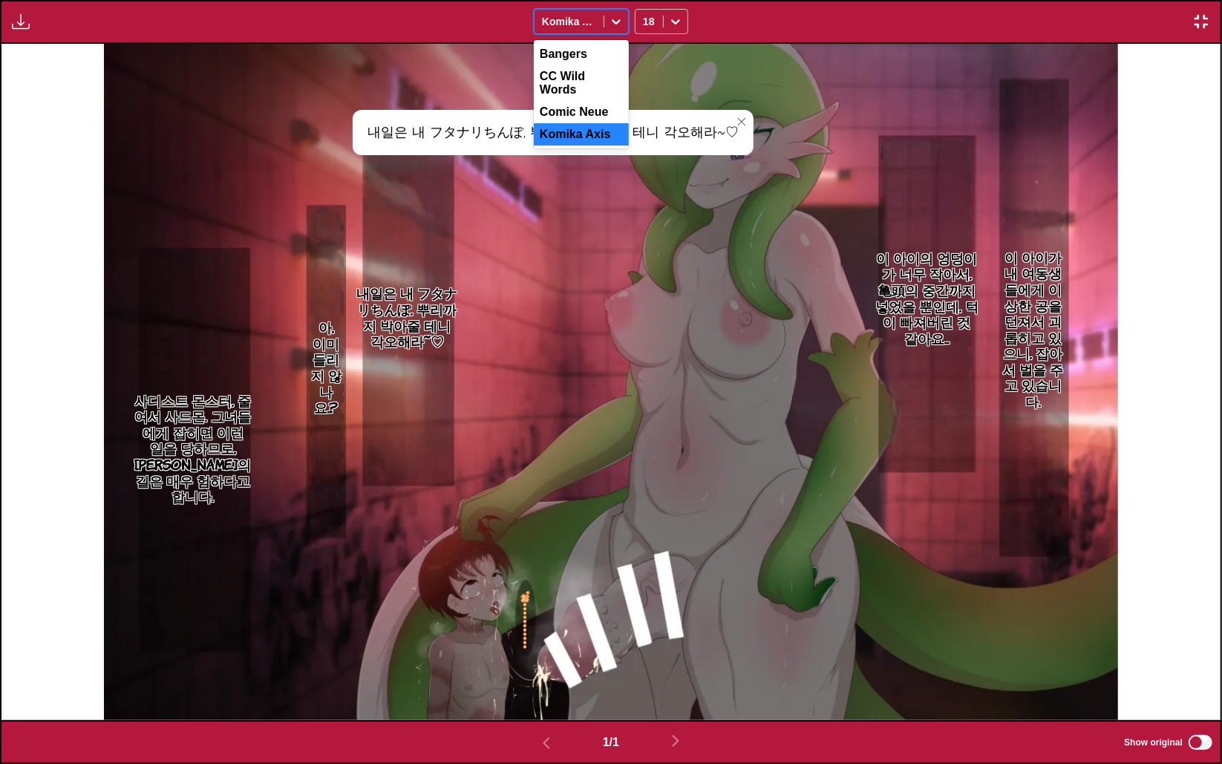
click at [581, 11] on div "Komika Axis" at bounding box center [569, 21] width 69 height 21
click at [586, 60] on div "Bangers" at bounding box center [581, 54] width 95 height 22
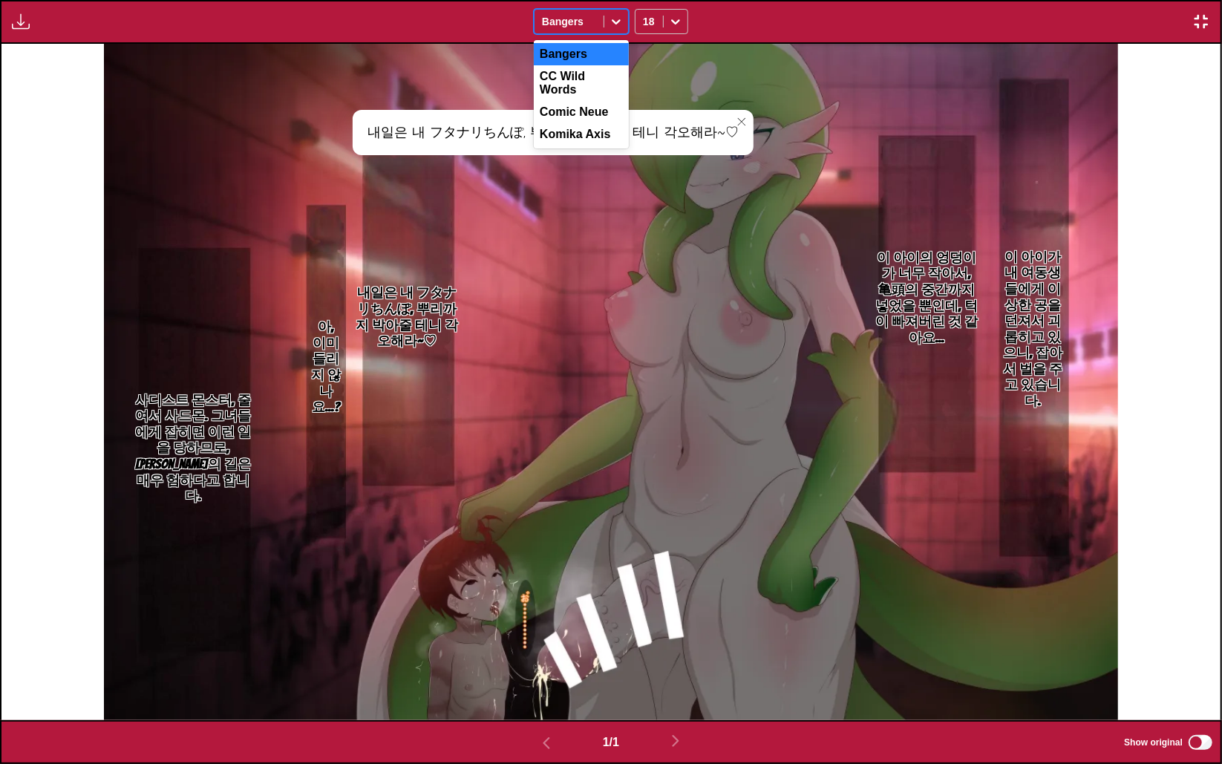
click at [590, 19] on div at bounding box center [569, 21] width 54 height 15
click at [586, 80] on div "CC Wild Words" at bounding box center [581, 83] width 95 height 36
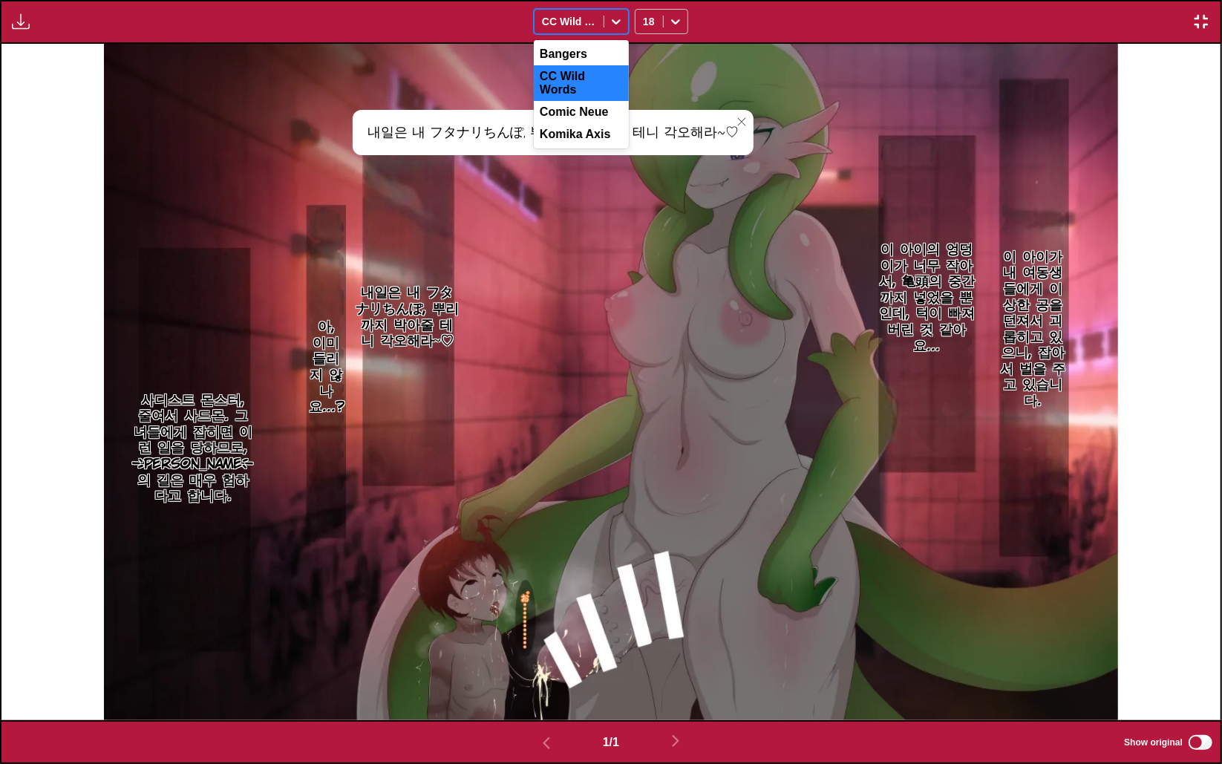
drag, startPoint x: 592, startPoint y: 23, endPoint x: 584, endPoint y: 77, distance: 54.8
click at [592, 24] on div at bounding box center [569, 21] width 54 height 15
click at [586, 102] on div "Comic Neue" at bounding box center [581, 112] width 95 height 22
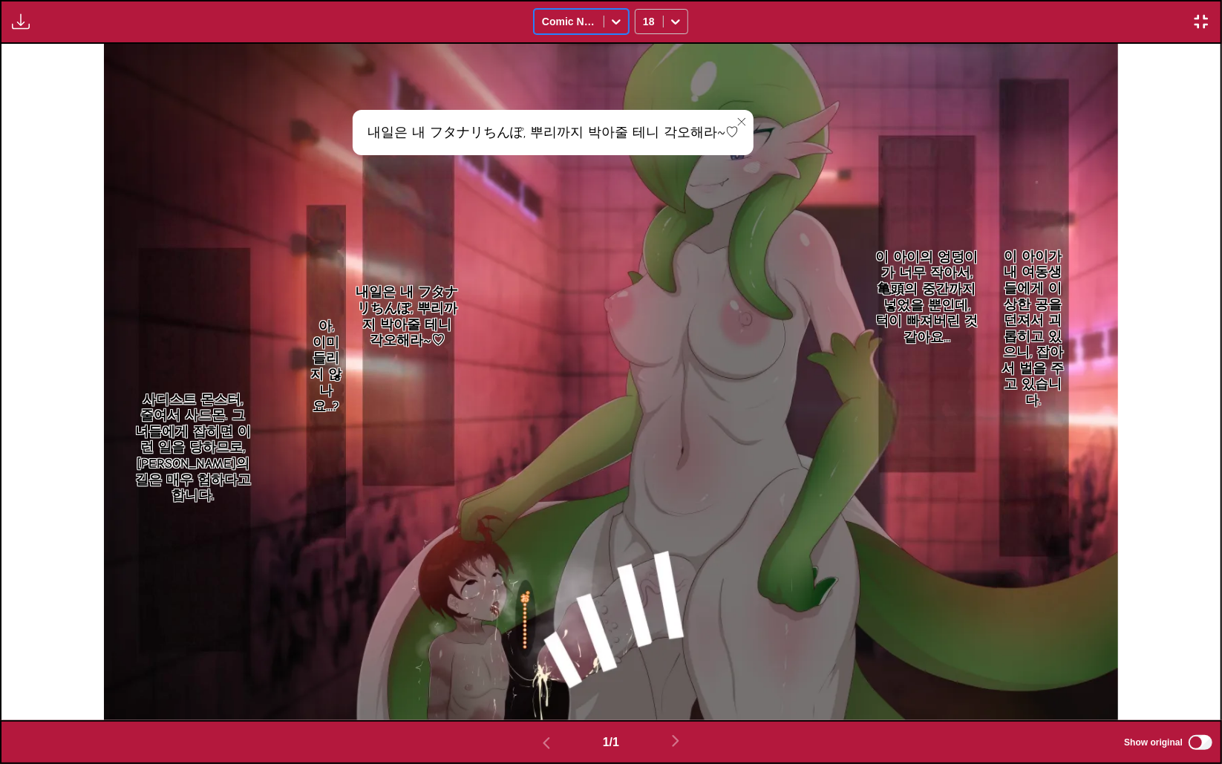
click at [1198, 13] on div "Available for premium users only option Comic Neue, selected. Comic Neue 18" at bounding box center [611, 22] width 1222 height 44
click at [1197, 26] on img "button" at bounding box center [1201, 22] width 18 height 18
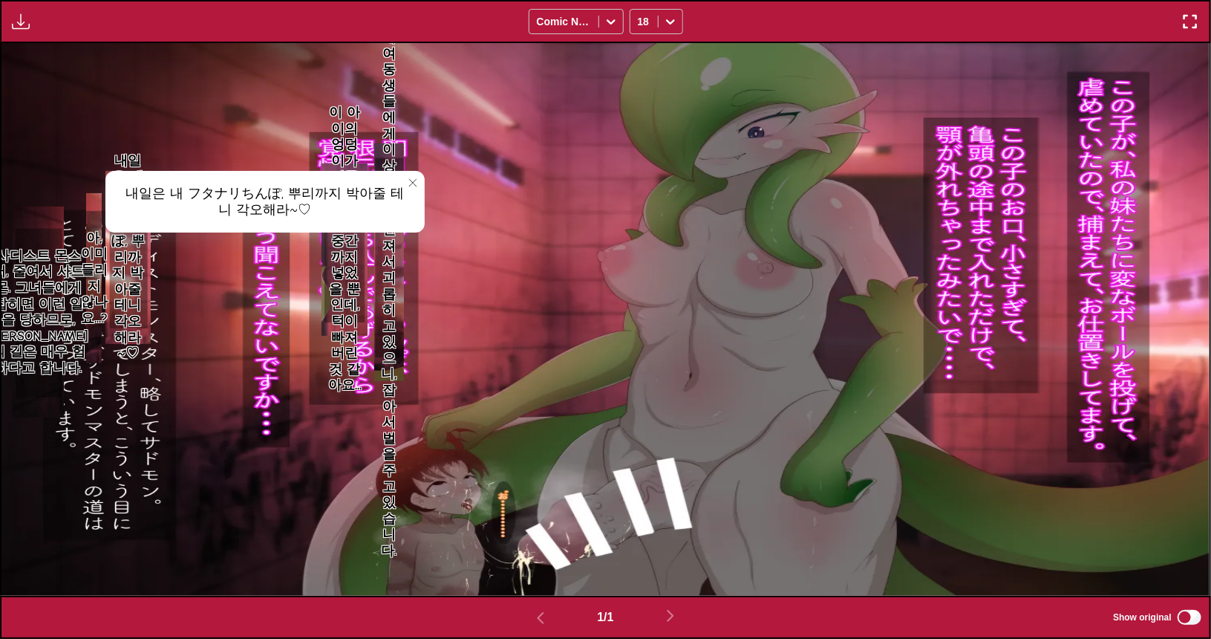
scroll to position [89, 0]
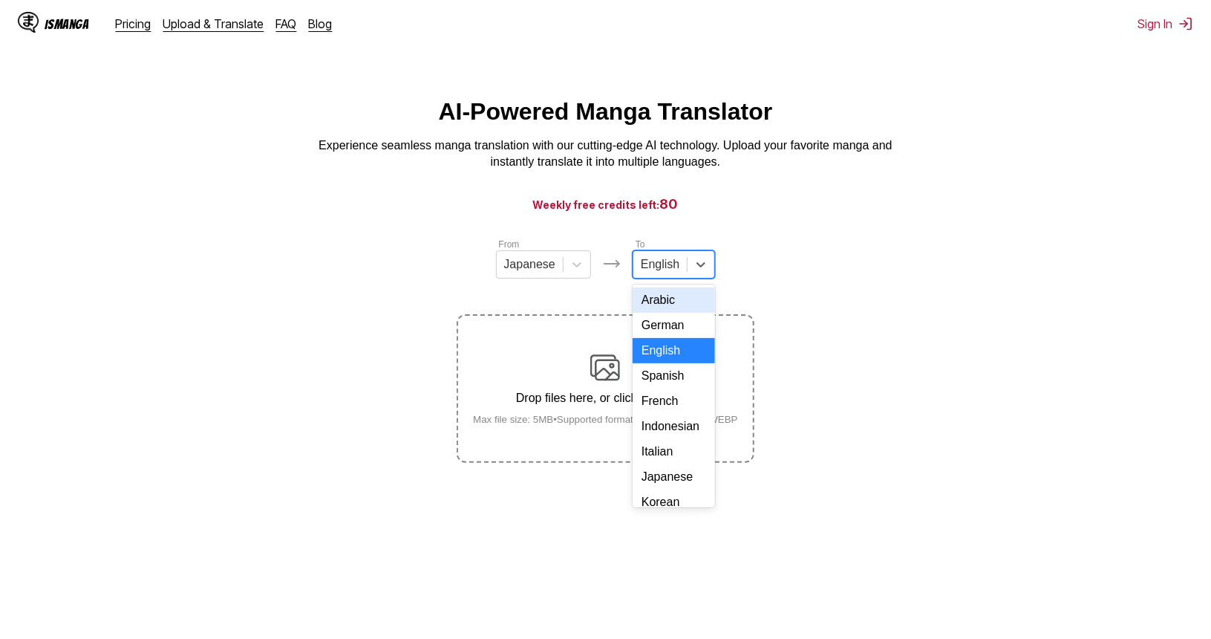
click at [670, 272] on div at bounding box center [660, 264] width 39 height 16
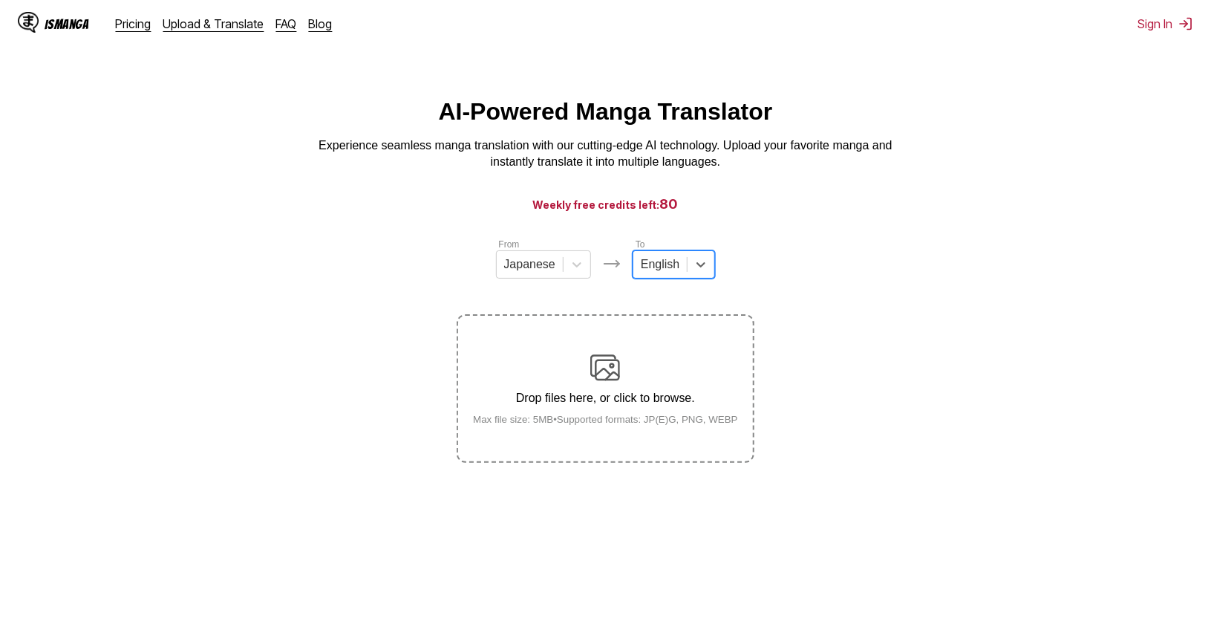
click at [671, 272] on div at bounding box center [660, 264] width 39 height 16
